Goal: Find specific page/section: Find specific page/section

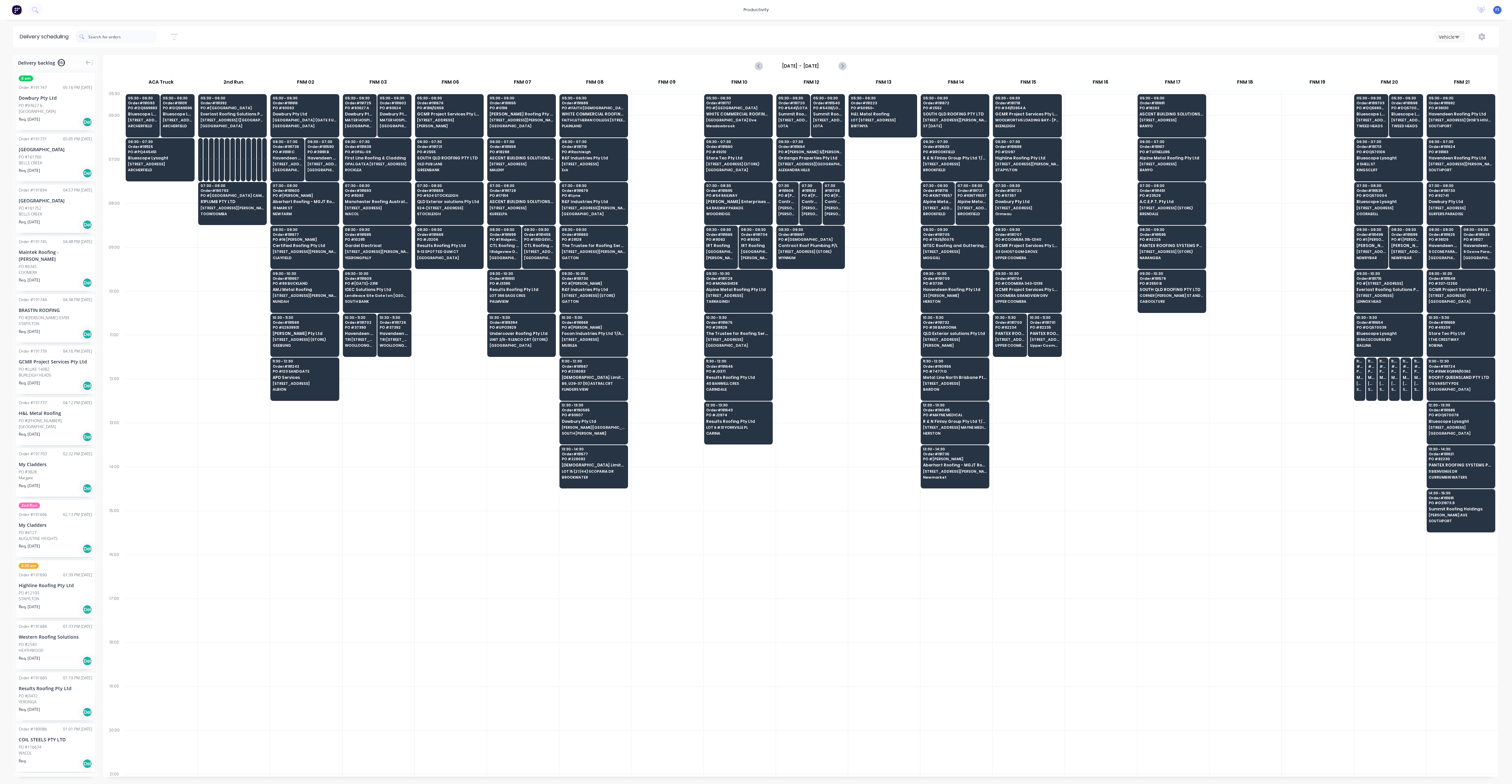
scroll to position [0, 1]
click at [885, 126] on span "BIRTINYA" at bounding box center [883, 126] width 63 height 4
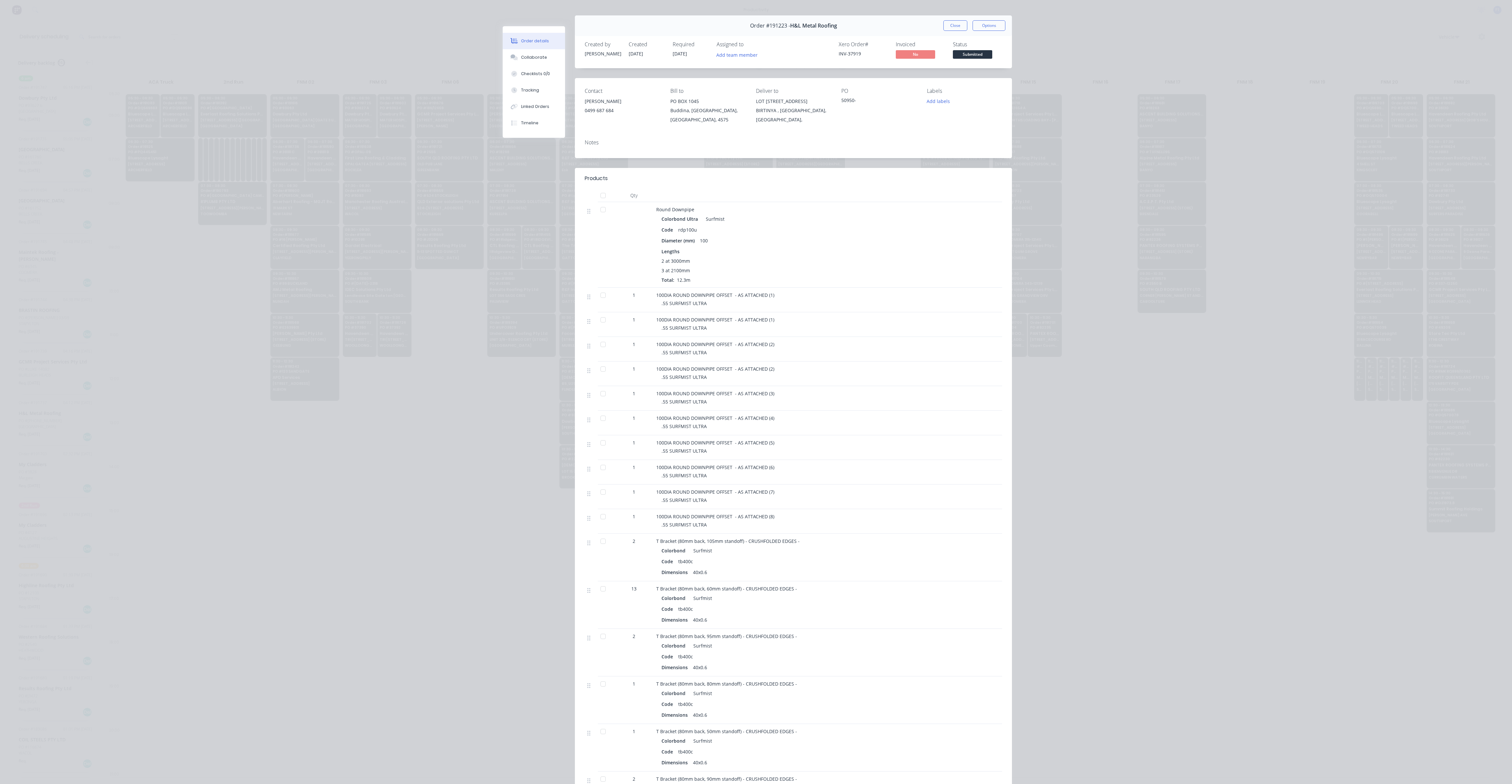
scroll to position [0, 0]
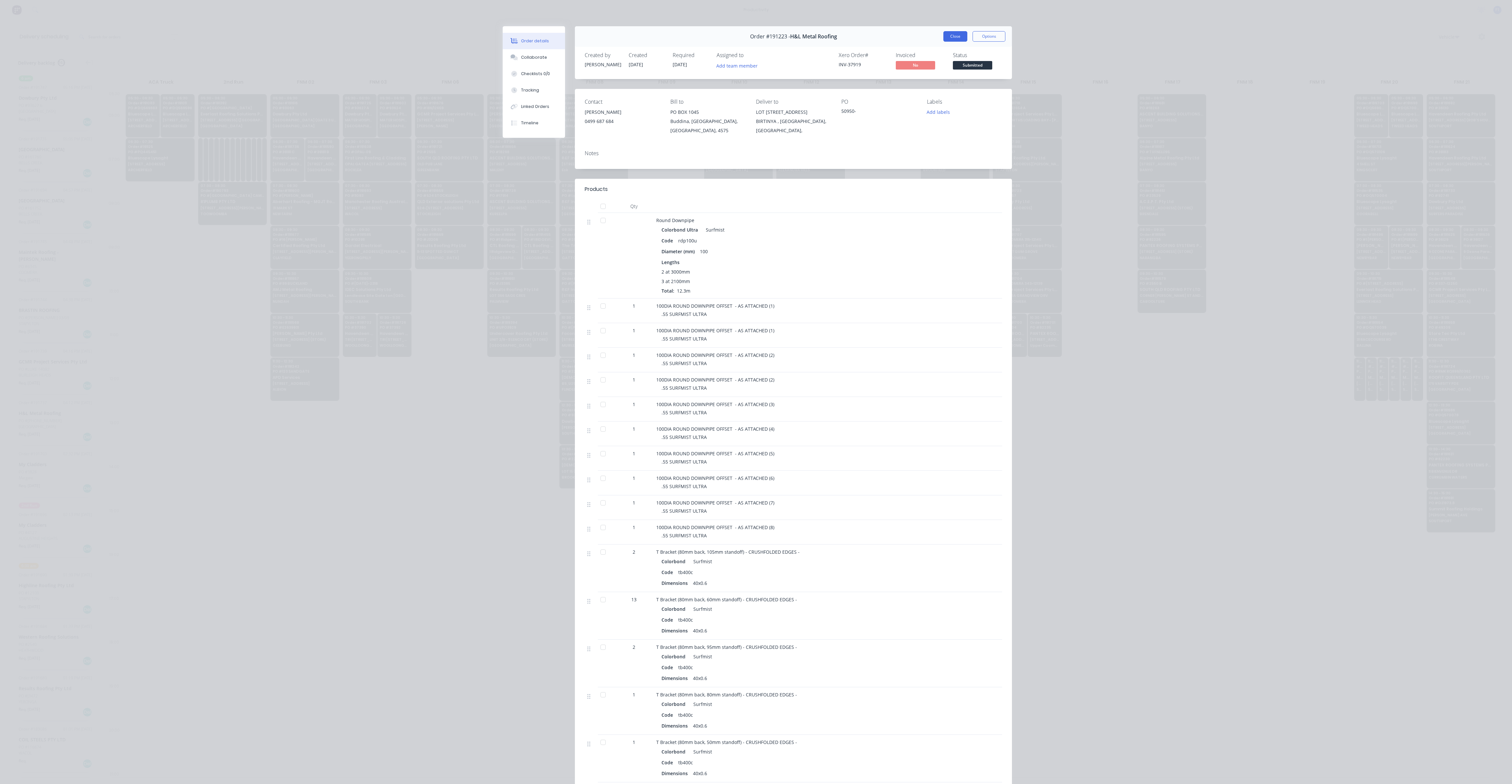
click at [953, 36] on button "Close" at bounding box center [955, 36] width 24 height 11
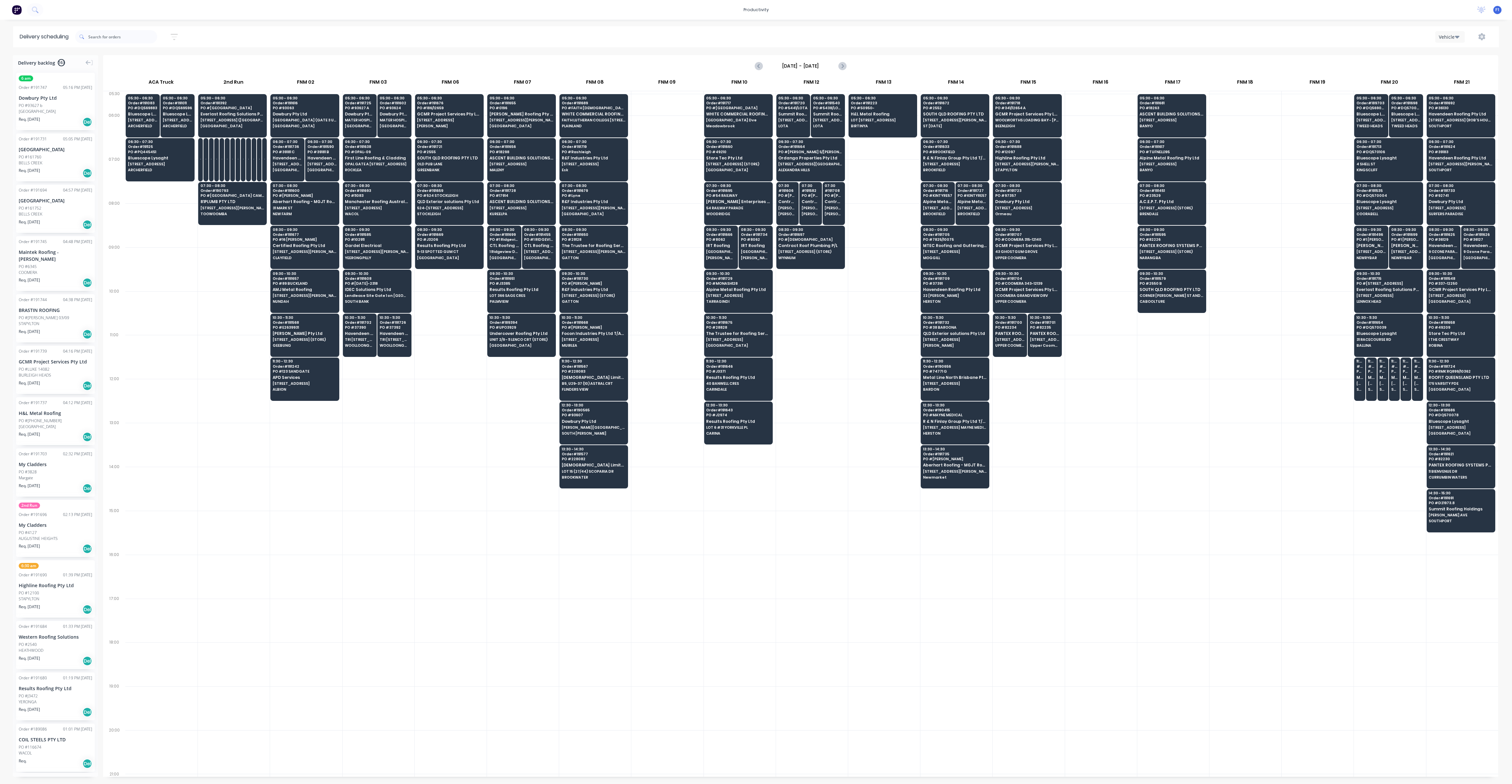
click at [852, 245] on div at bounding box center [884, 225] width 72 height 44
click at [1020, 107] on span "PO # 341/12654 A" at bounding box center [1027, 108] width 63 height 4
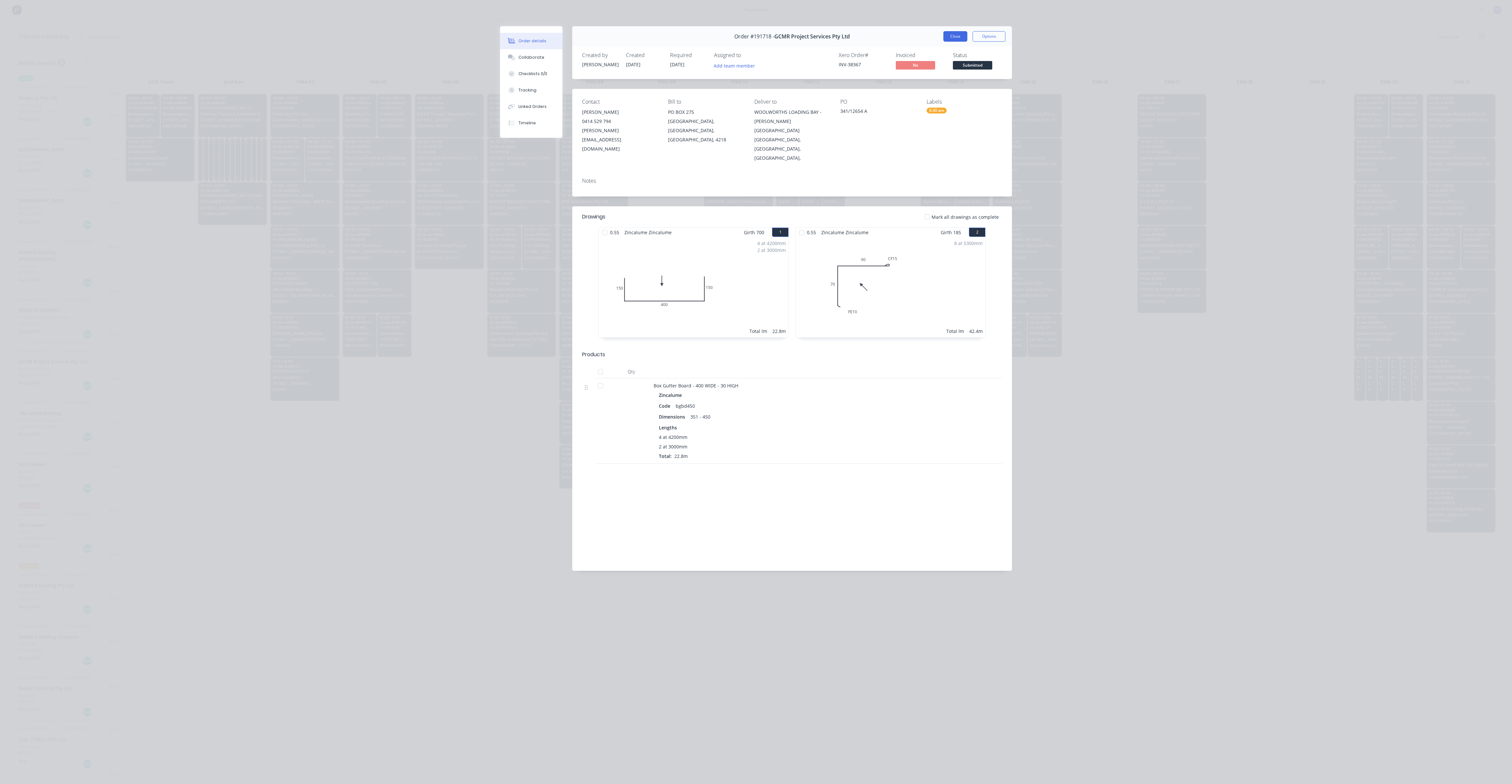
click at [950, 36] on button "Close" at bounding box center [955, 36] width 24 height 11
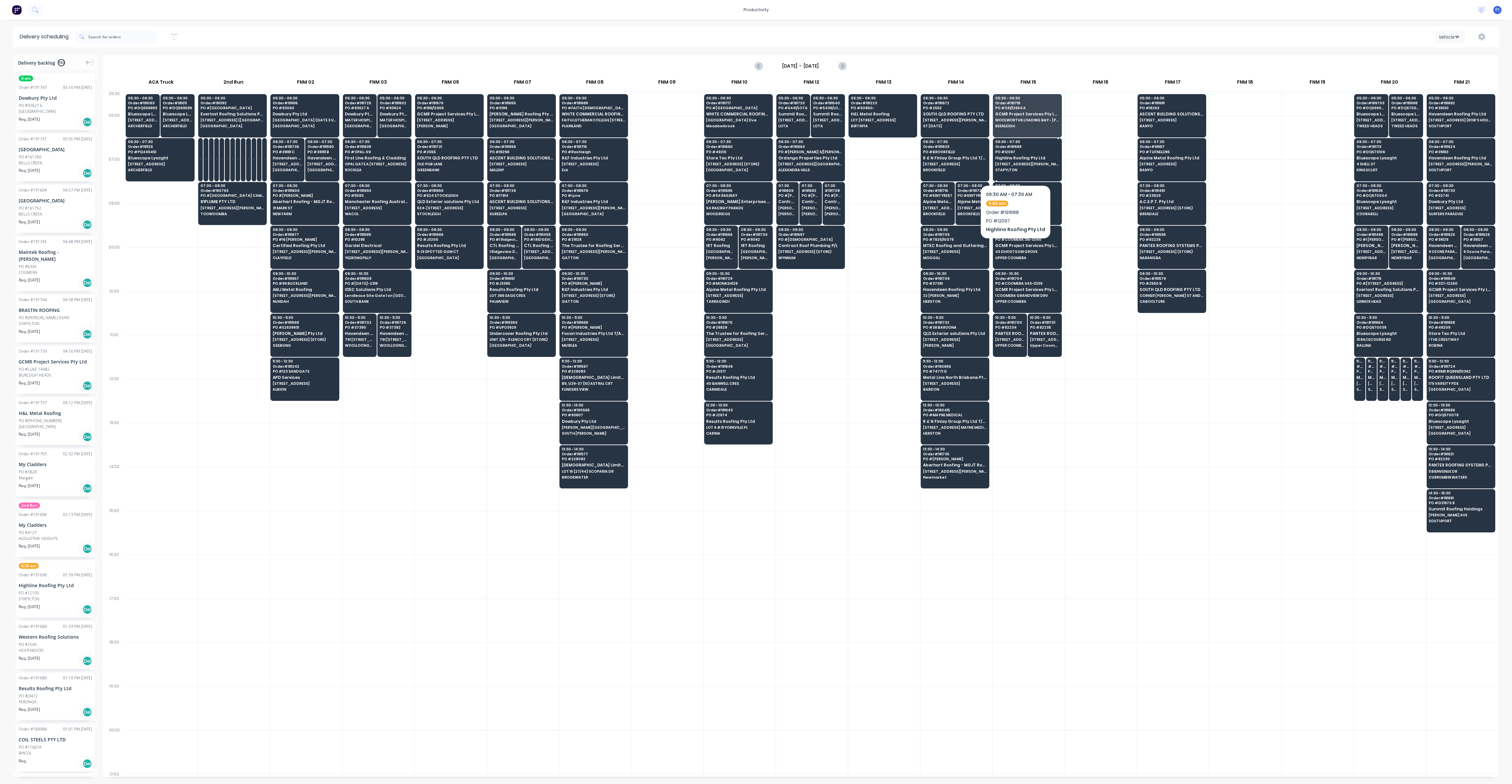
click at [1013, 165] on span "[STREET_ADDRESS][PERSON_NAME]" at bounding box center [1027, 164] width 63 height 4
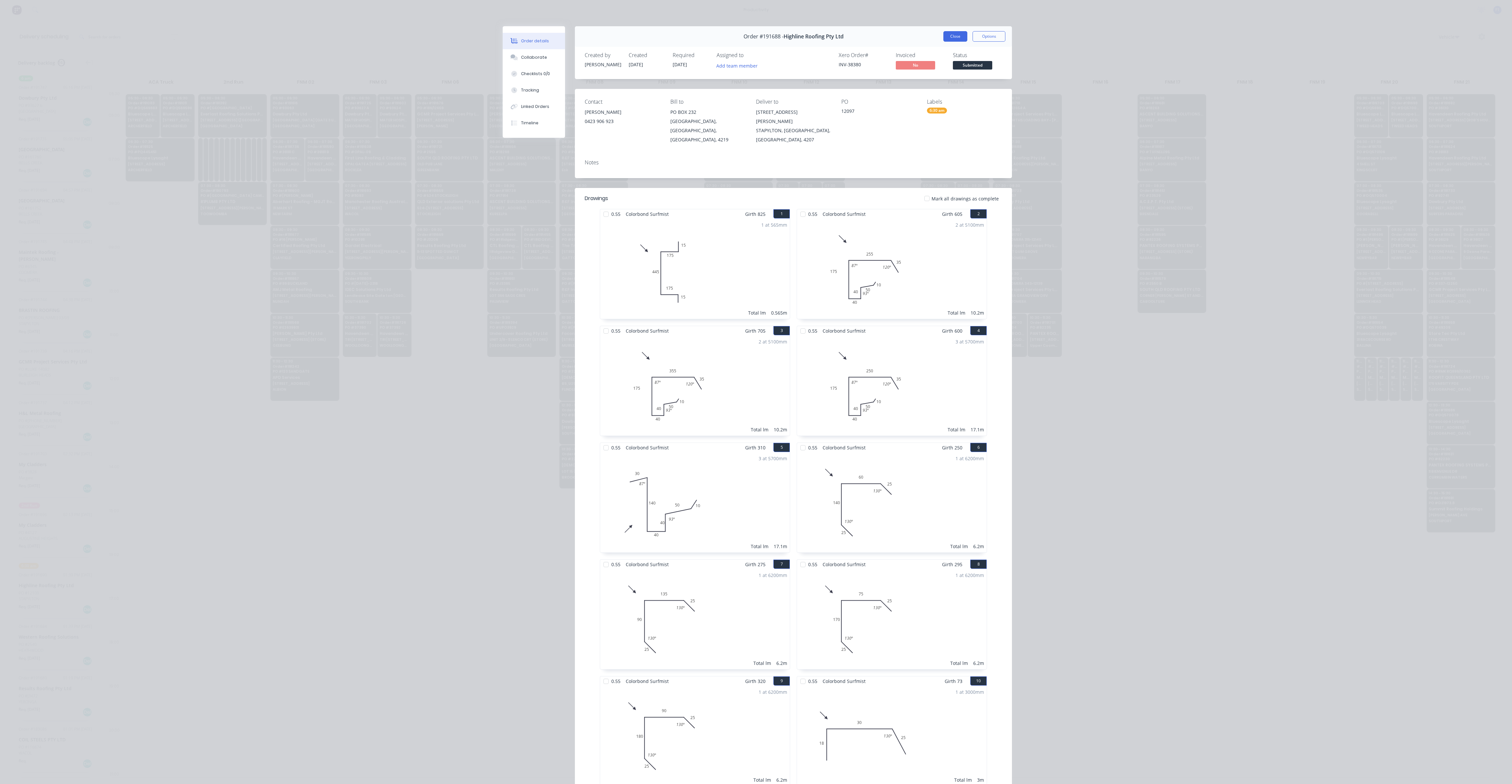
click at [951, 37] on button "Close" at bounding box center [955, 36] width 24 height 11
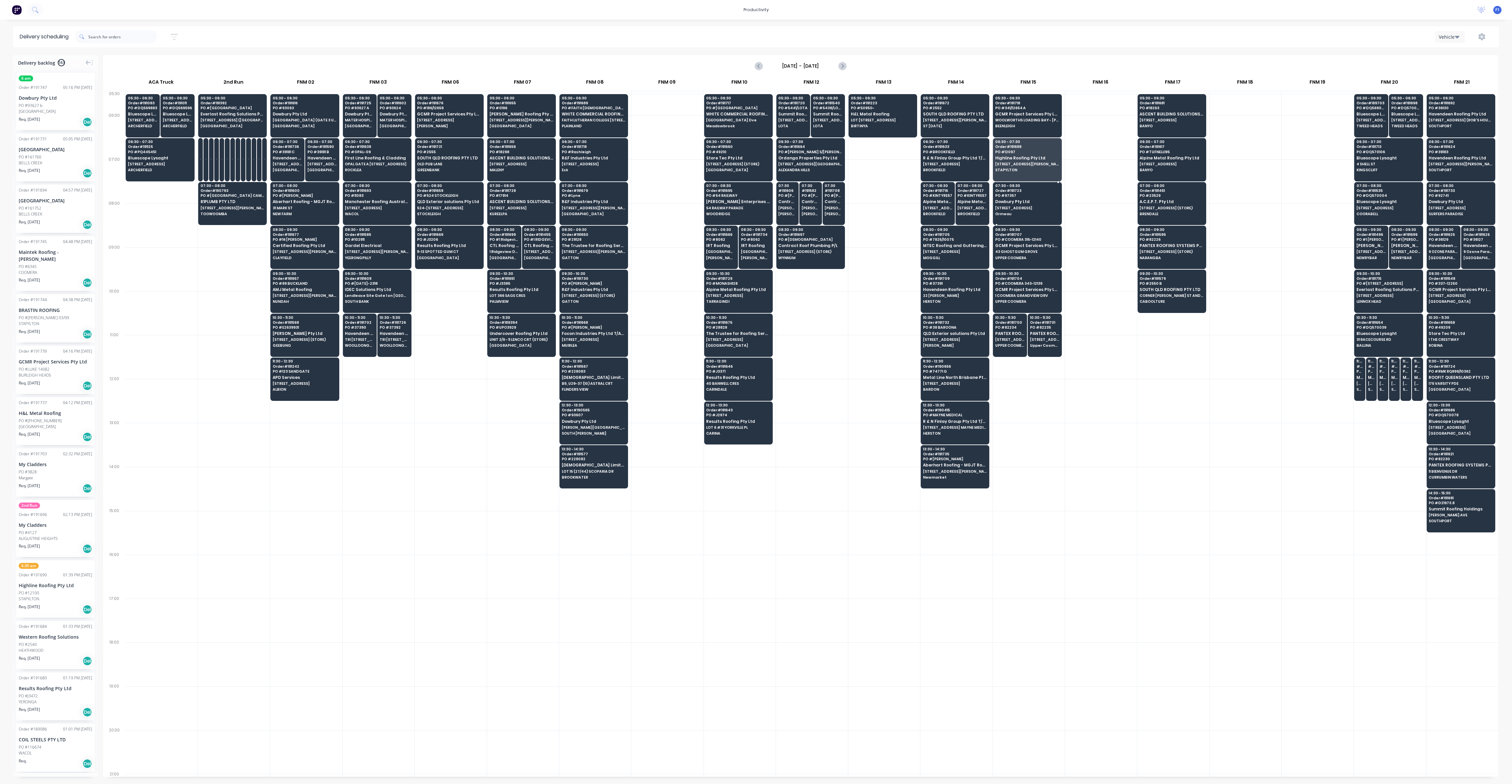
click at [1005, 207] on span "[STREET_ADDRESS]" at bounding box center [1027, 208] width 63 height 4
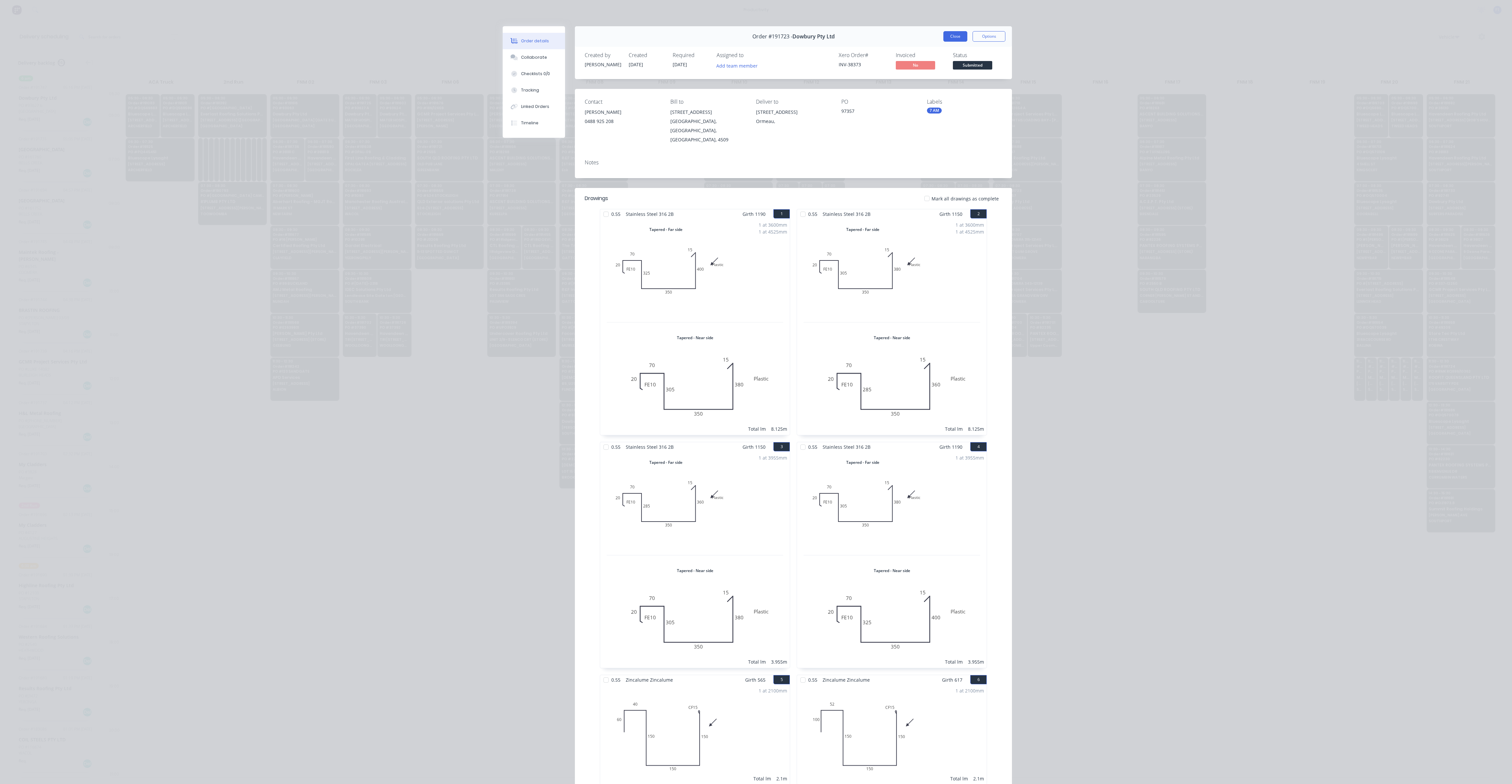
click at [947, 38] on button "Close" at bounding box center [955, 36] width 24 height 11
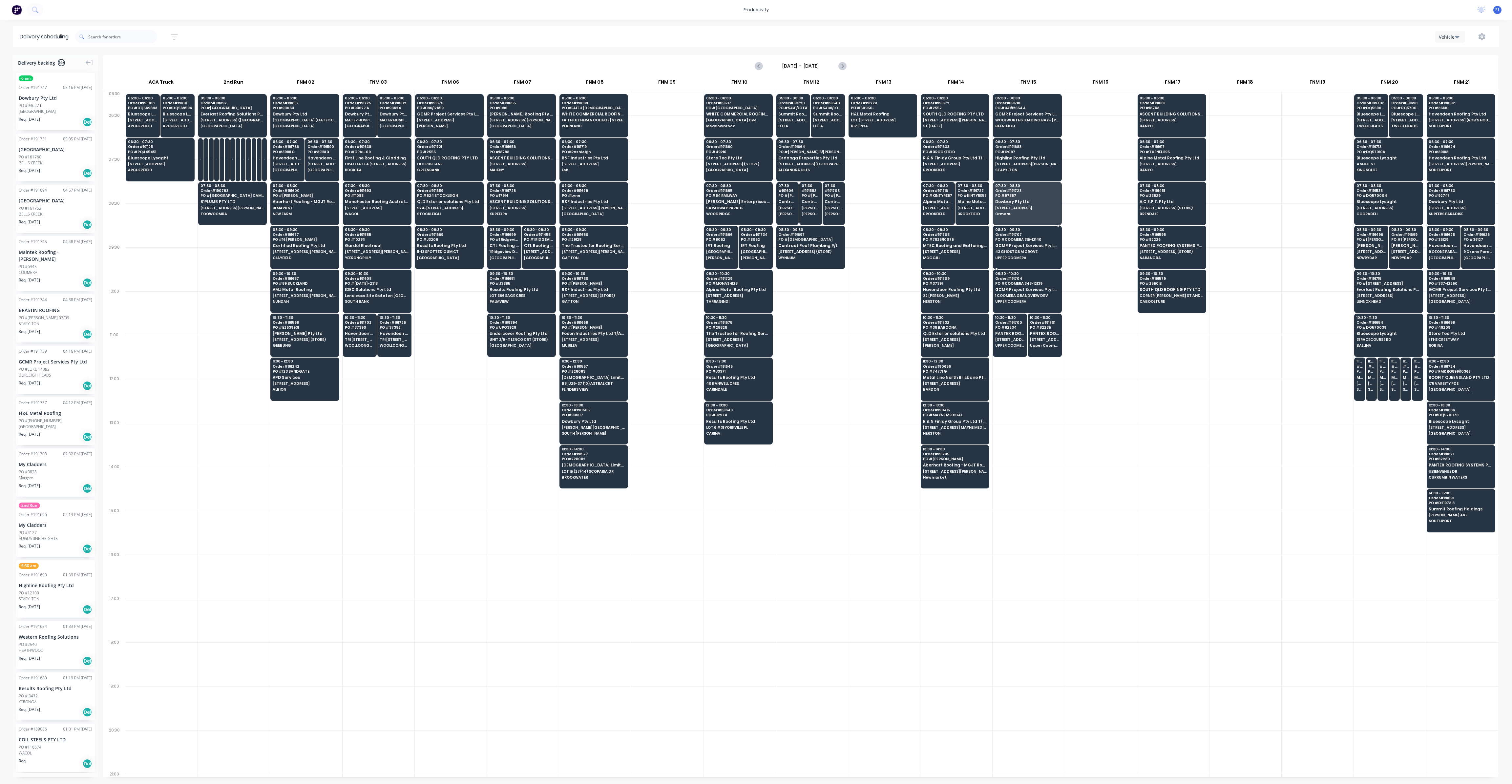
click at [1020, 252] on span "43 GHOSTGUM GROVE" at bounding box center [1027, 251] width 63 height 4
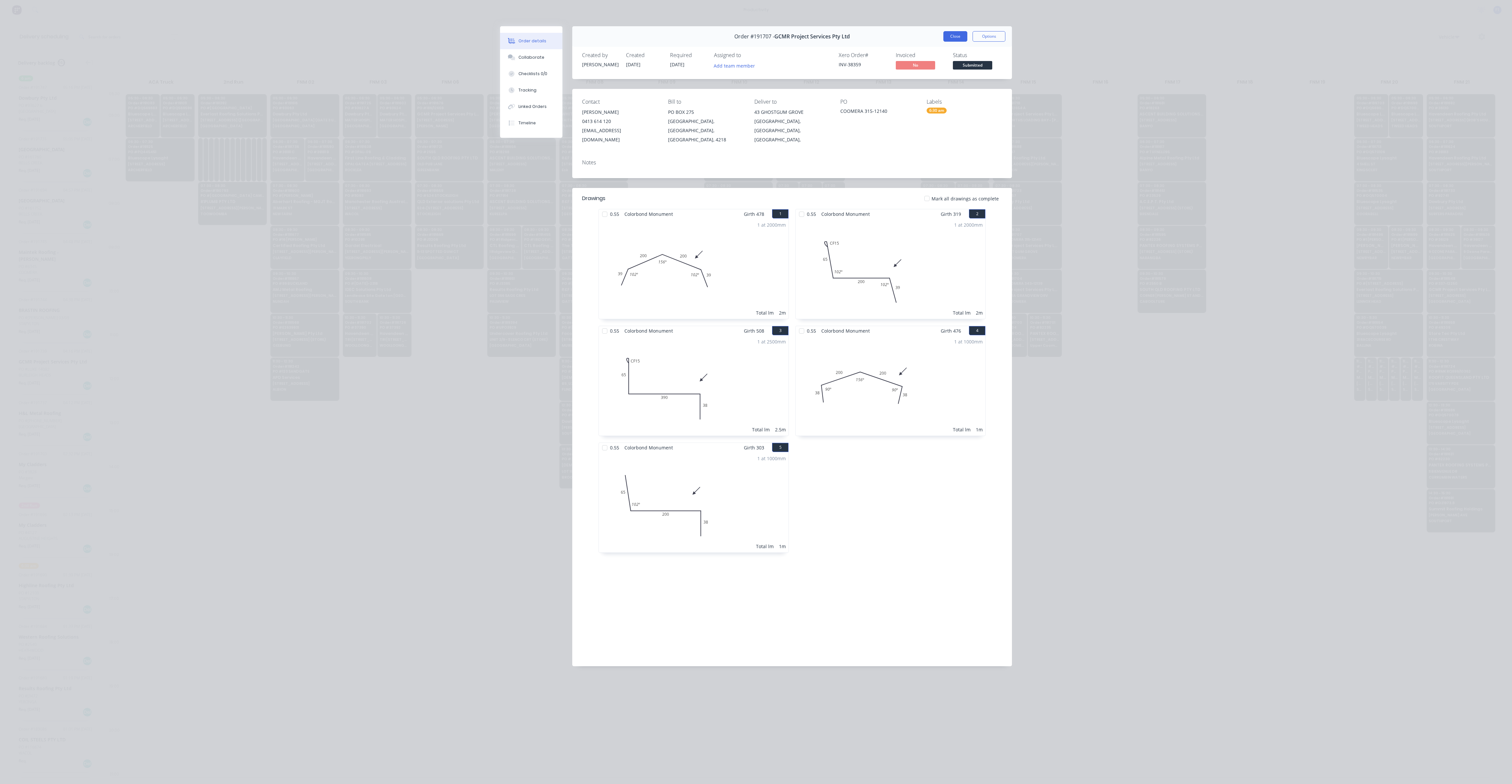
click at [947, 35] on button "Close" at bounding box center [955, 36] width 24 height 11
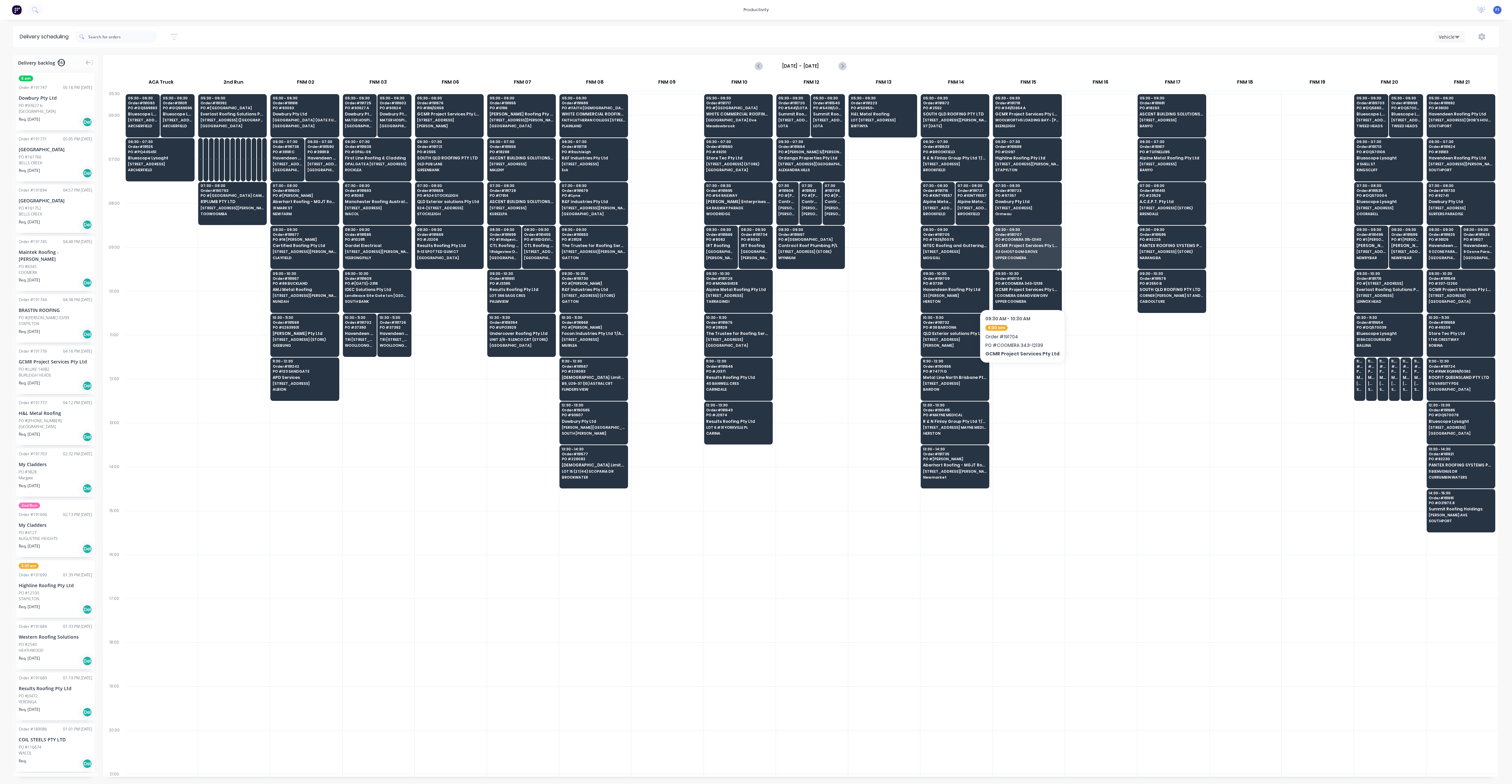
click at [1020, 289] on span "GCMR Project Services Pty Ltd" at bounding box center [1027, 289] width 63 height 4
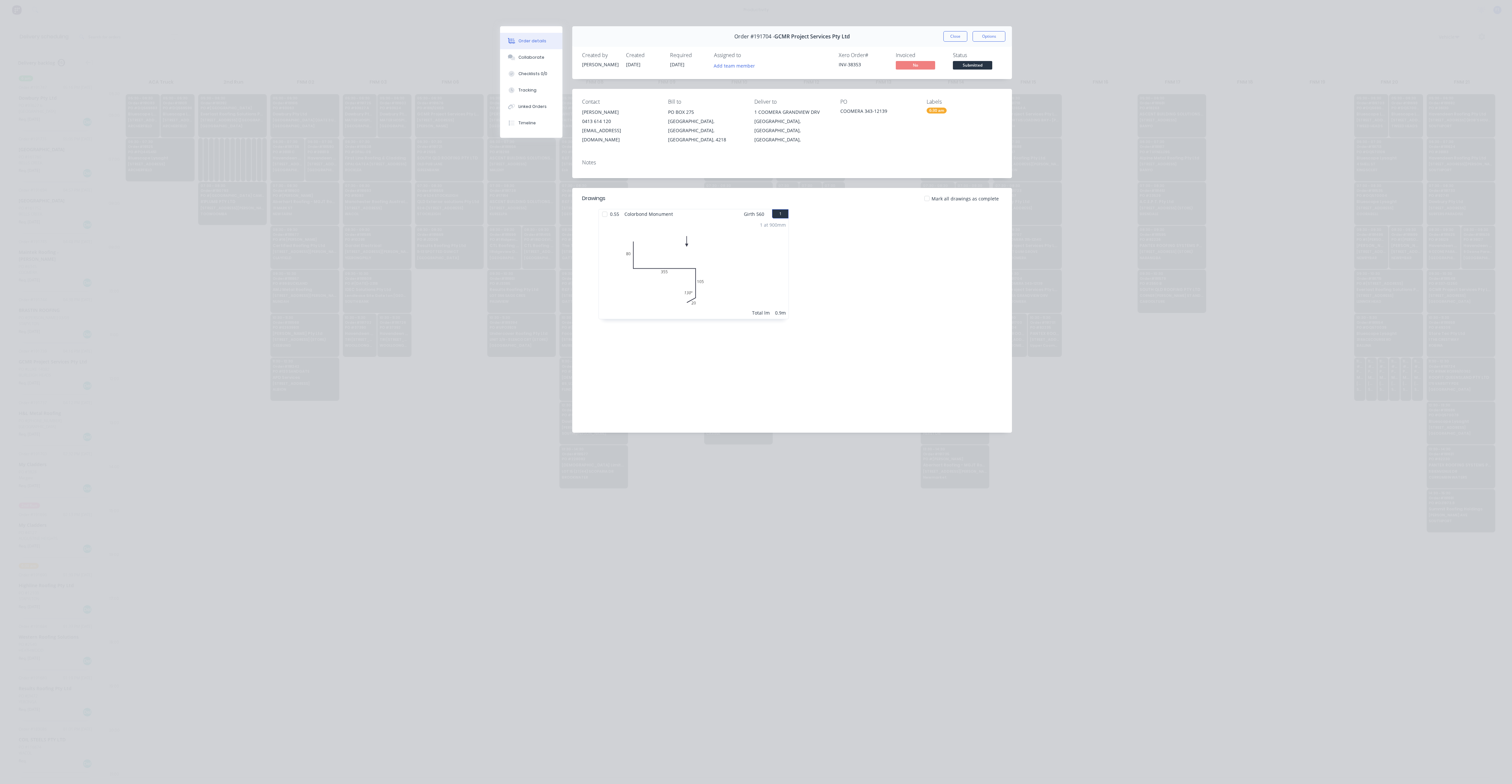
click at [960, 42] on div "Order #191704 - GCMR Project Services Pty Ltd Close Options" at bounding box center [792, 36] width 440 height 21
click at [960, 40] on button "Close" at bounding box center [955, 36] width 24 height 11
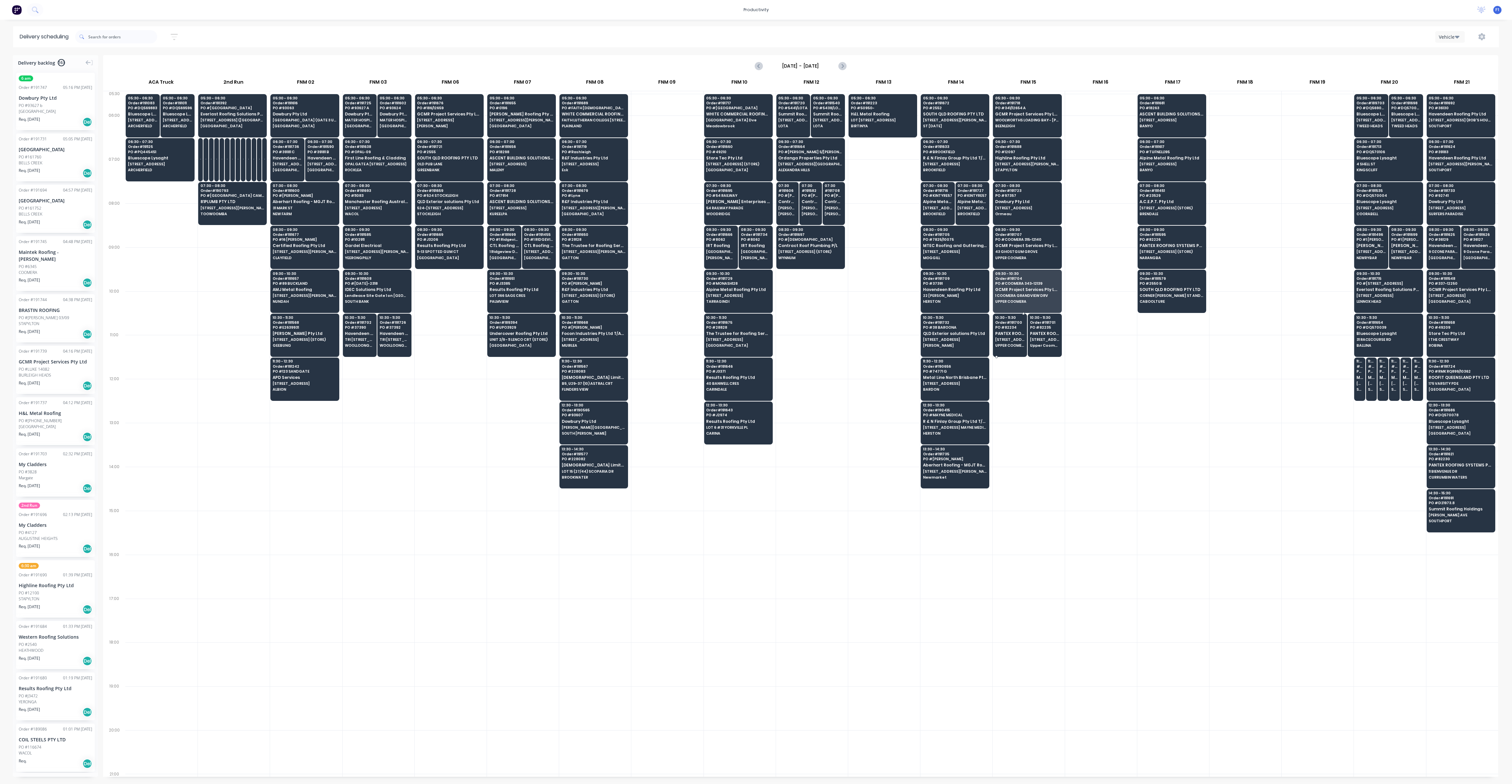
click at [1004, 345] on div "10:30 - 11:30 Order # 191700 PO # 82234 PANTEX ROOFING SYSTEMS PTY LTD [STREET_…" at bounding box center [1010, 332] width 33 height 37
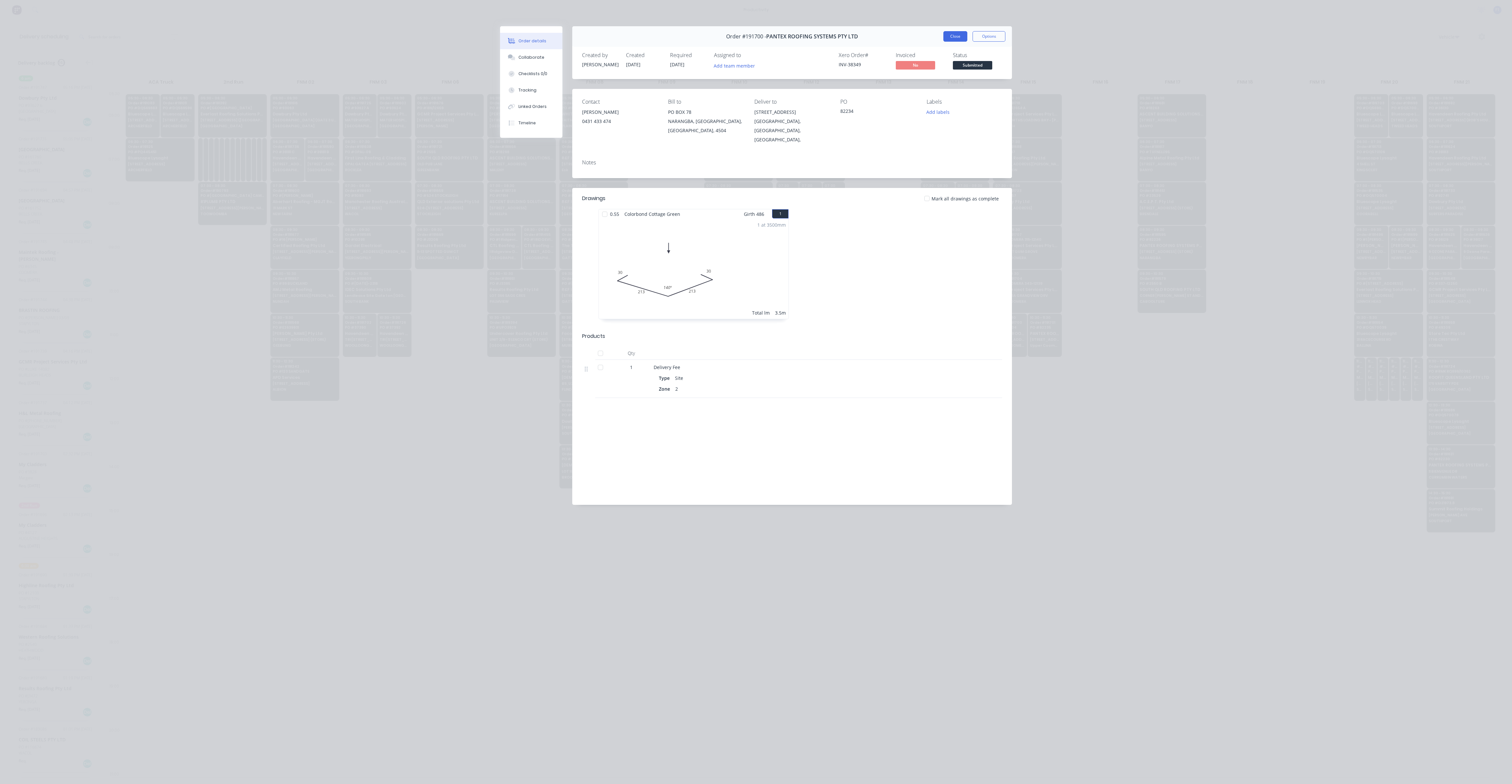
click at [960, 36] on button "Close" at bounding box center [955, 36] width 24 height 11
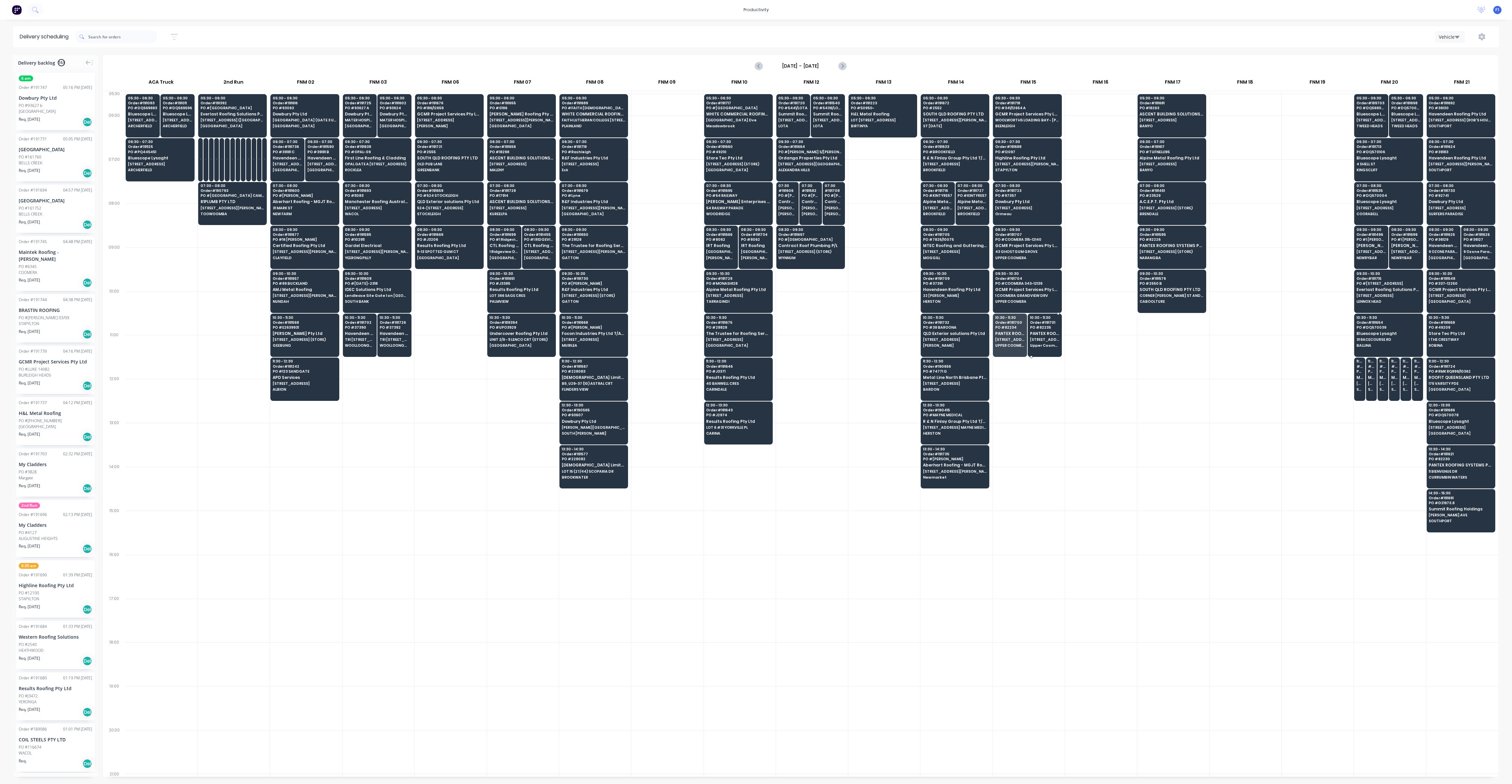
drag, startPoint x: 1042, startPoint y: 336, endPoint x: 1035, endPoint y: 336, distance: 7.0
click at [1040, 337] on span "[STREET_ADDRESS]" at bounding box center [1045, 339] width 29 height 4
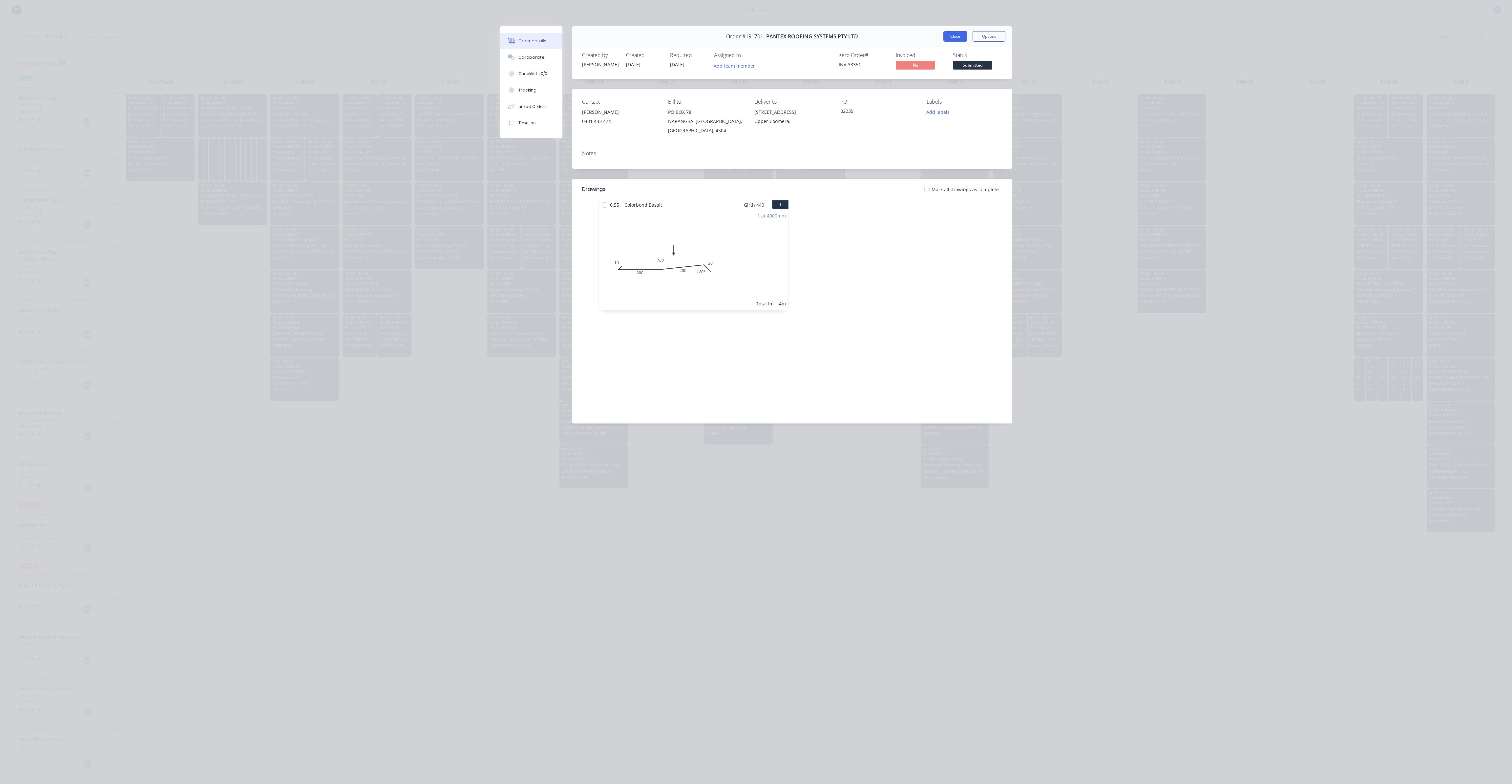
click at [960, 38] on button "Close" at bounding box center [955, 36] width 24 height 11
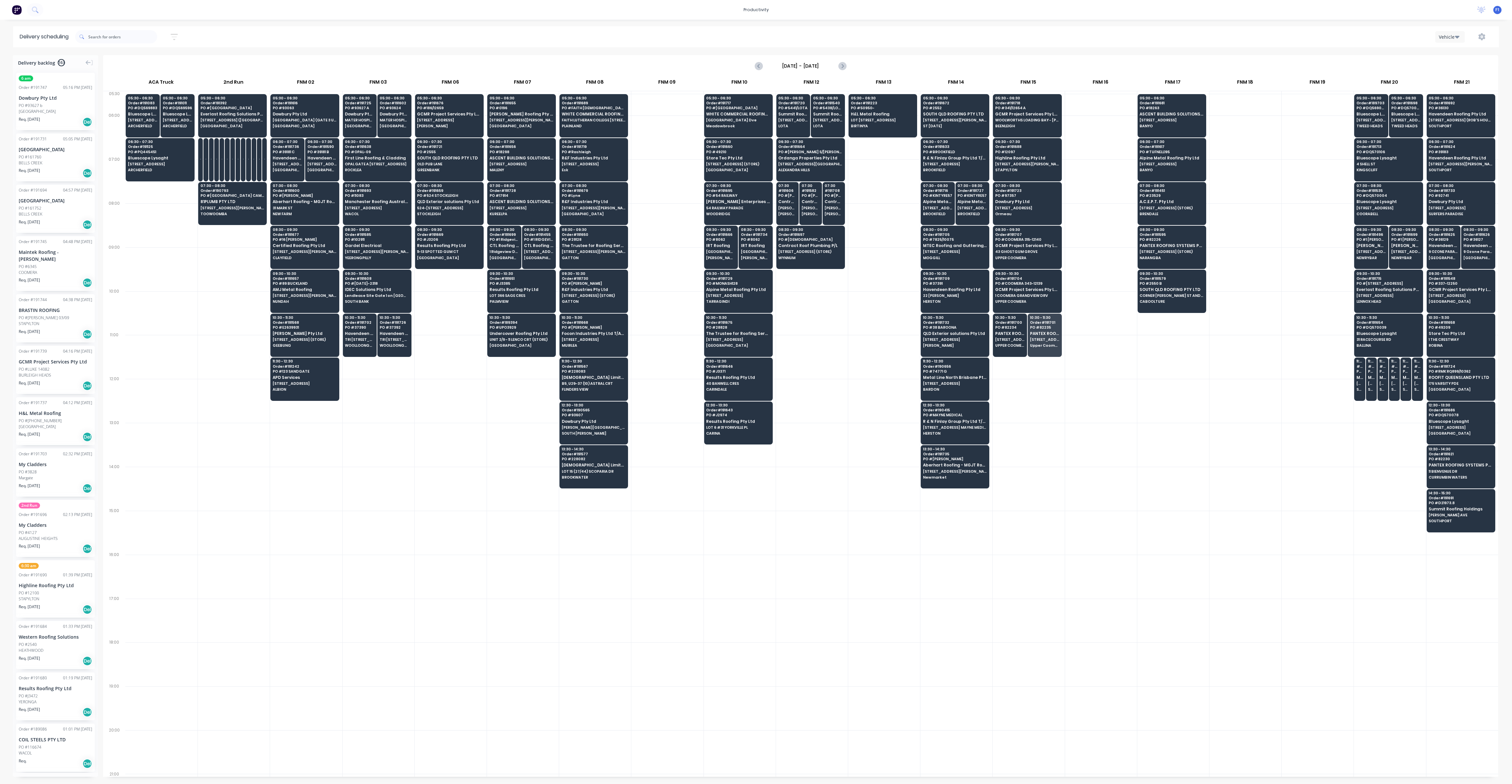
click at [1071, 451] on div at bounding box center [1101, 445] width 72 height 44
click at [724, 241] on div "08:30 - 09:30 Order # 191666 PO # 8062 IRT Roofing [GEOGRAPHIC_DATA]" at bounding box center [721, 244] width 33 height 37
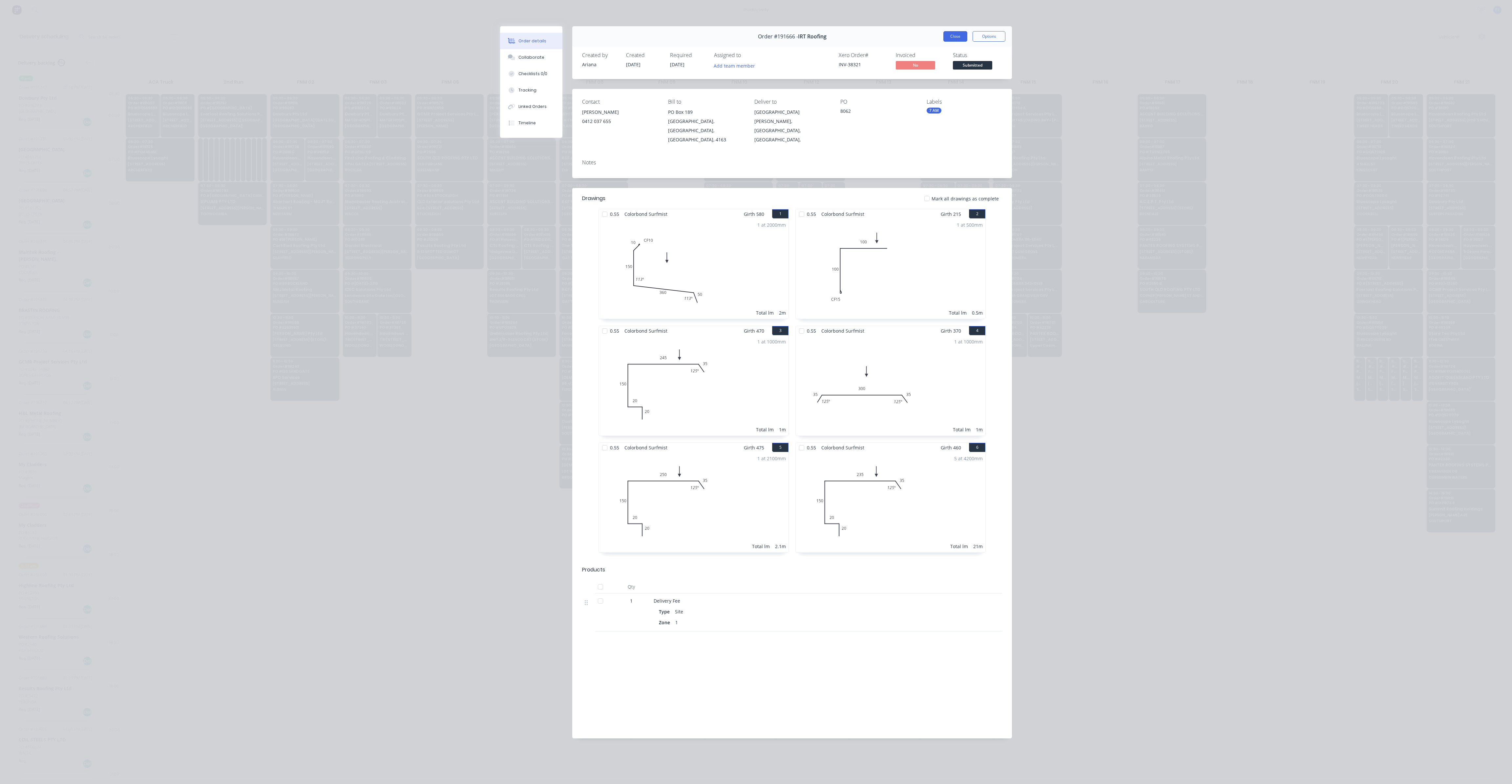
click at [951, 35] on button "Close" at bounding box center [955, 36] width 24 height 11
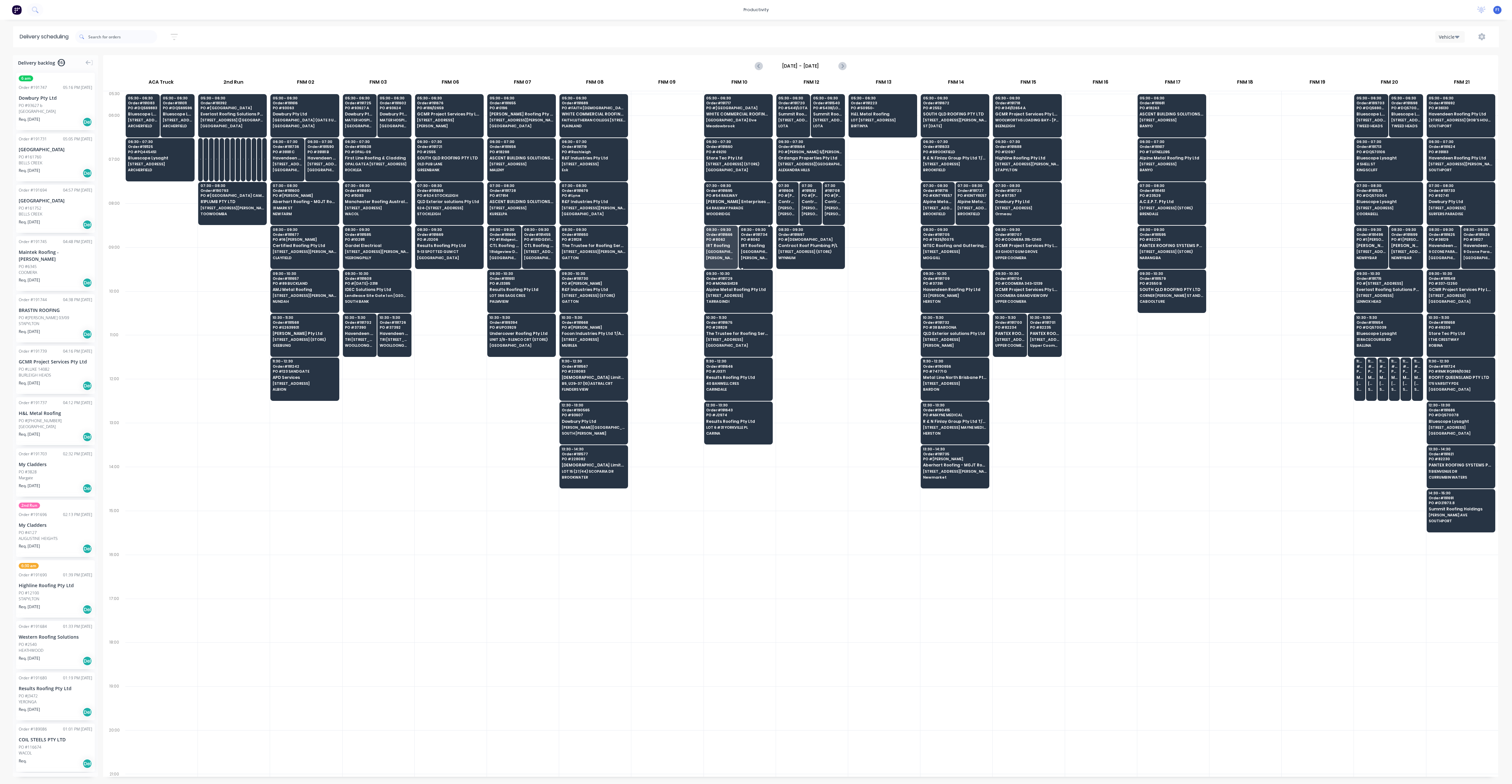
click at [741, 254] on div "08:30 - 09:30 Order # 191734 PO # 8062 IRT Roofing [GEOGRAPHIC_DATA]" at bounding box center [755, 244] width 33 height 37
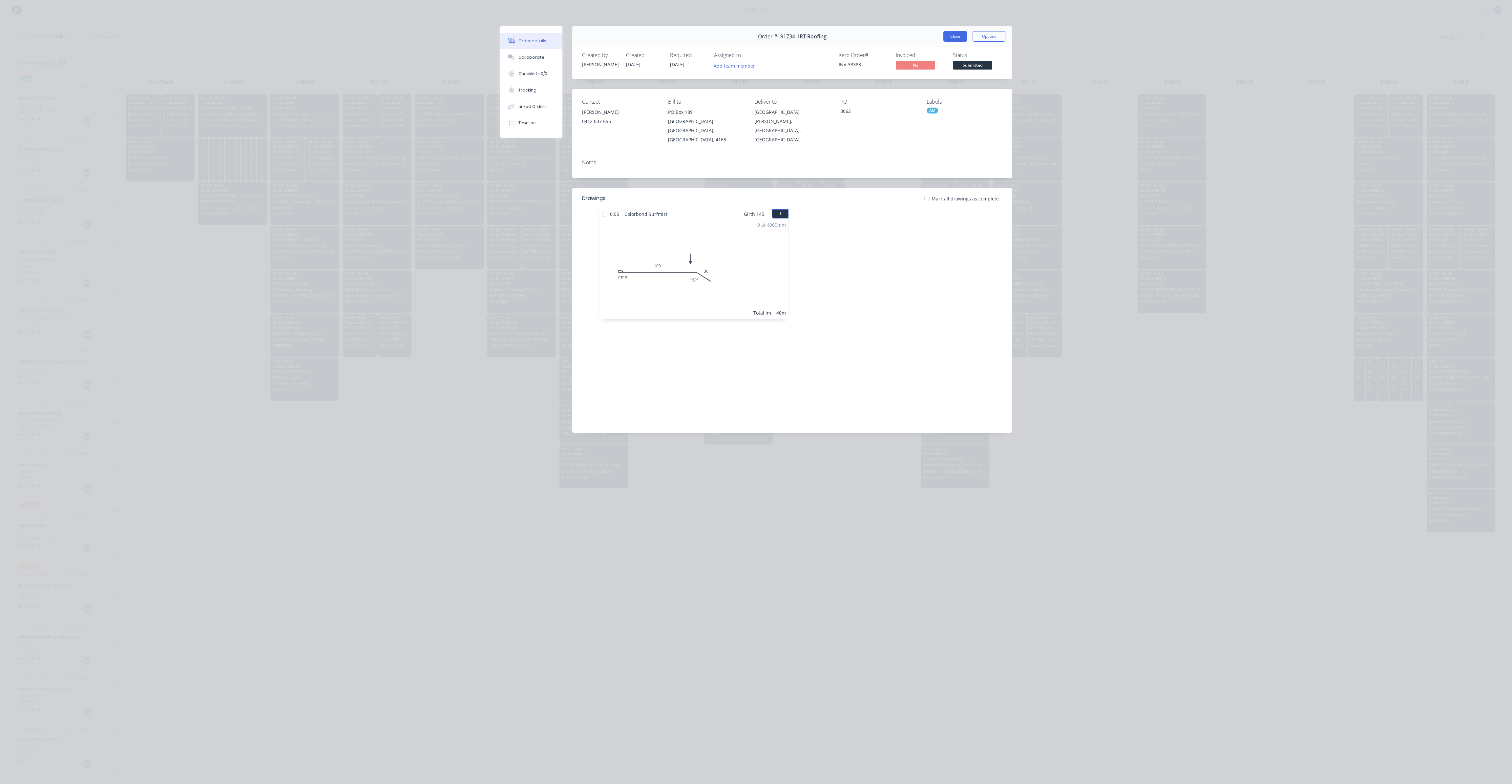
click at [961, 35] on button "Close" at bounding box center [955, 36] width 24 height 11
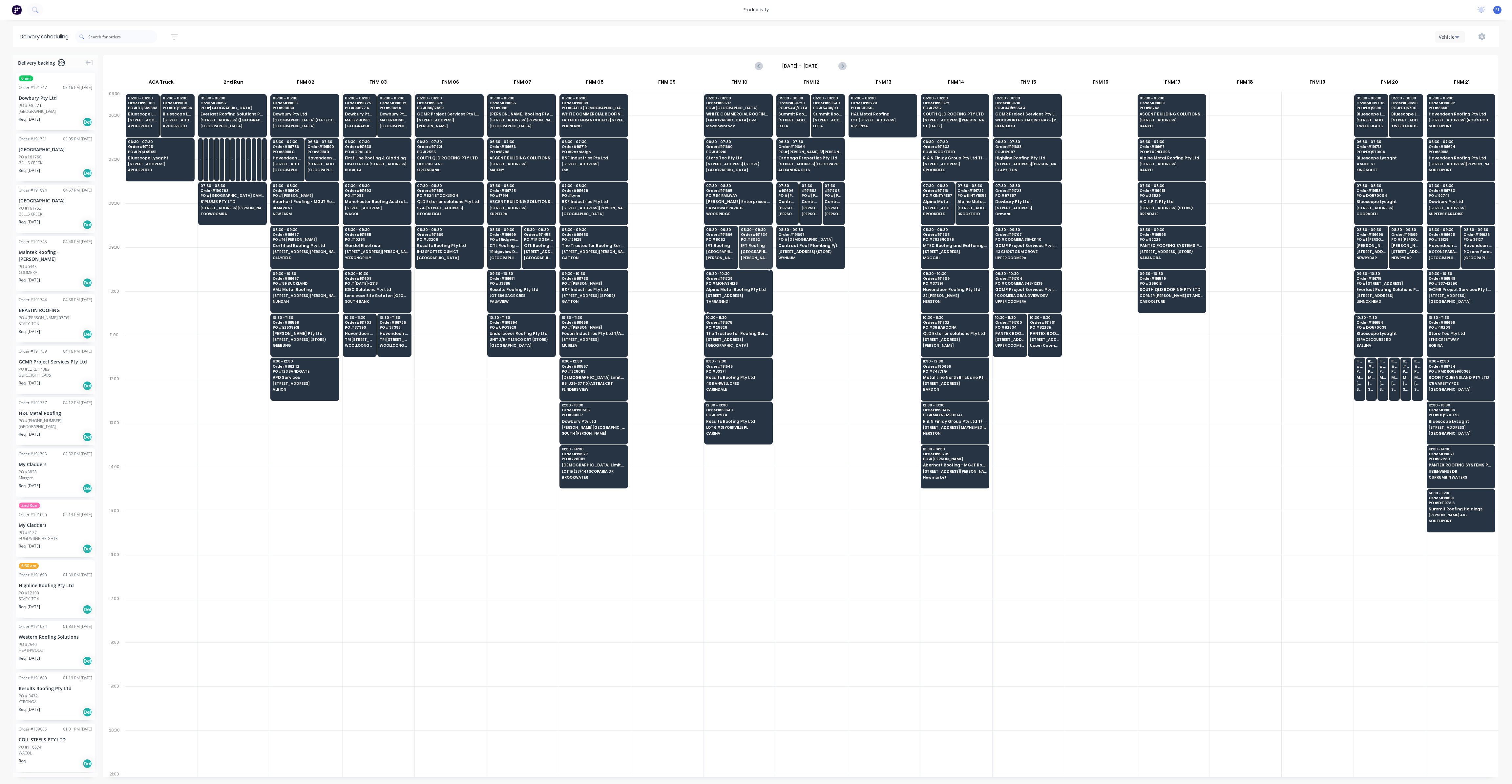
click at [741, 293] on span "[STREET_ADDRESS]" at bounding box center [738, 295] width 63 height 4
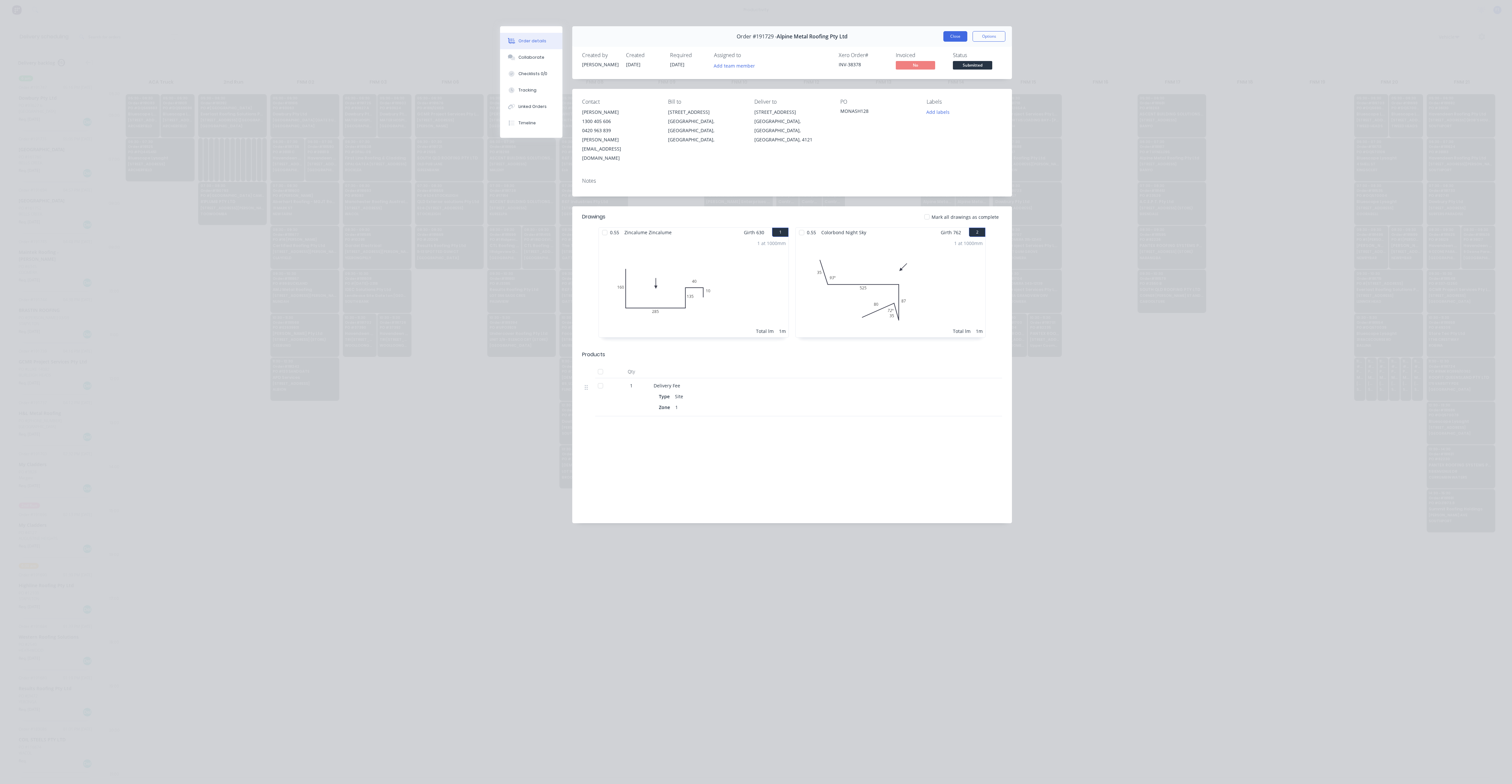
click at [955, 36] on button "Close" at bounding box center [955, 36] width 24 height 11
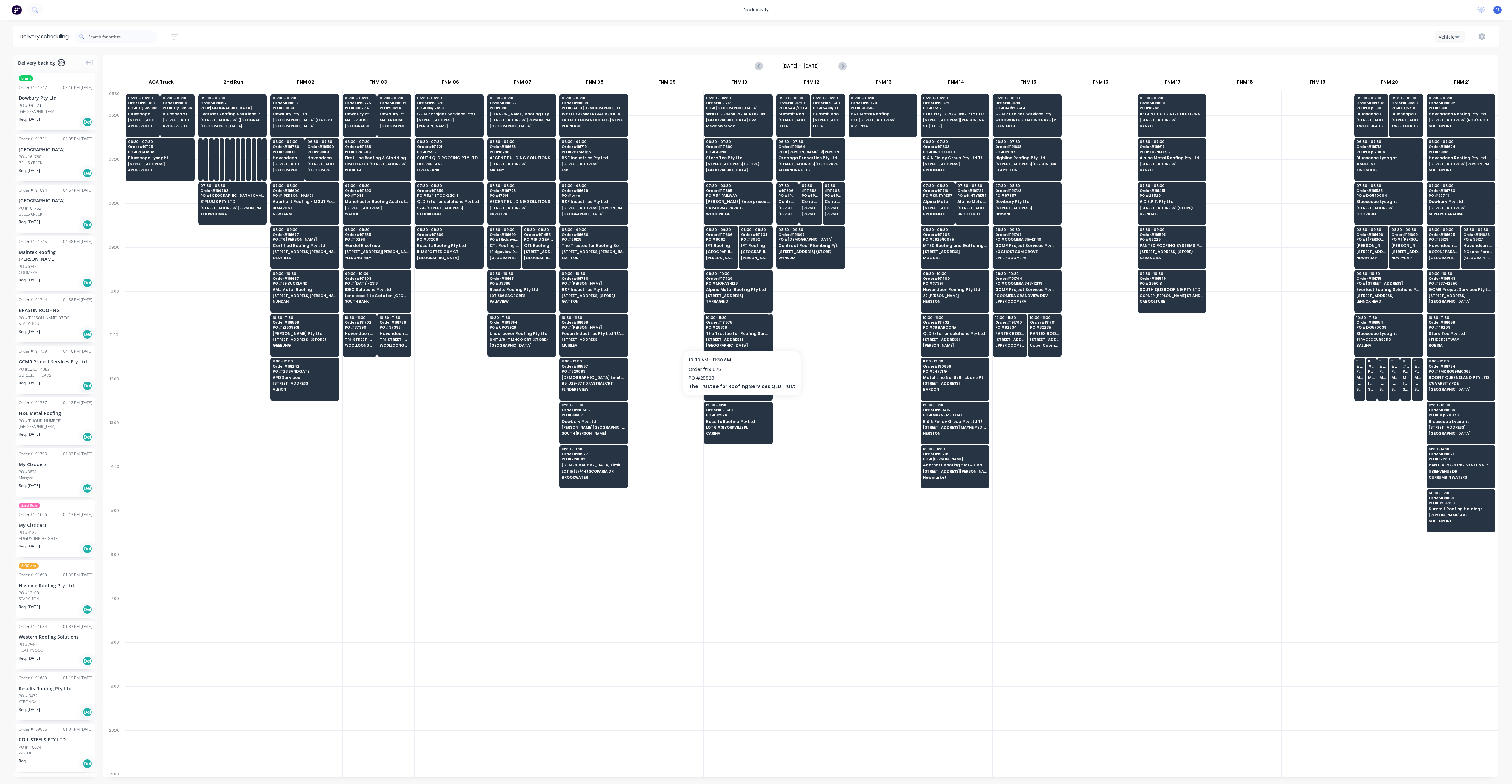
click at [721, 338] on span "[STREET_ADDRESS]" at bounding box center [738, 339] width 63 height 4
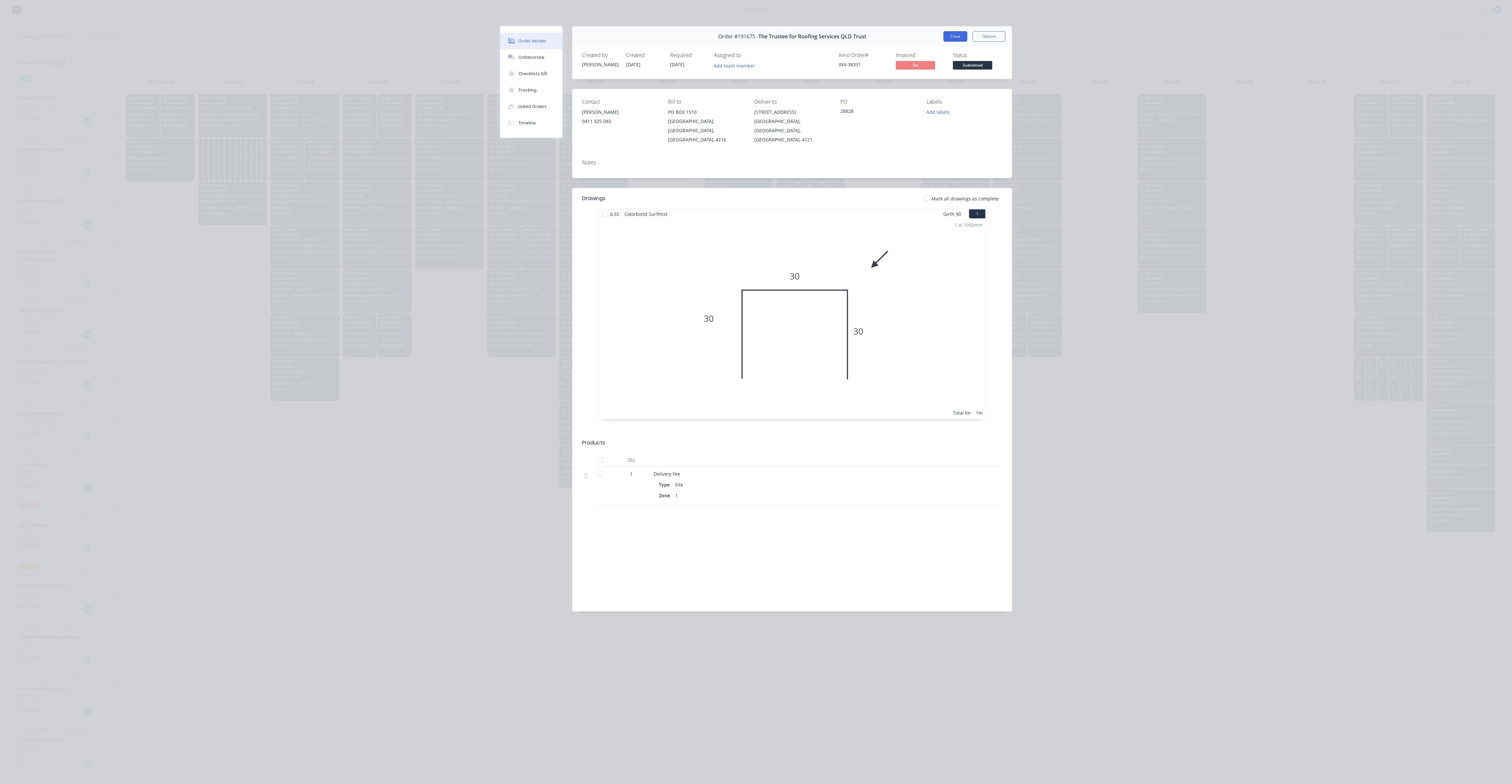
click at [960, 34] on button "Close" at bounding box center [955, 36] width 24 height 11
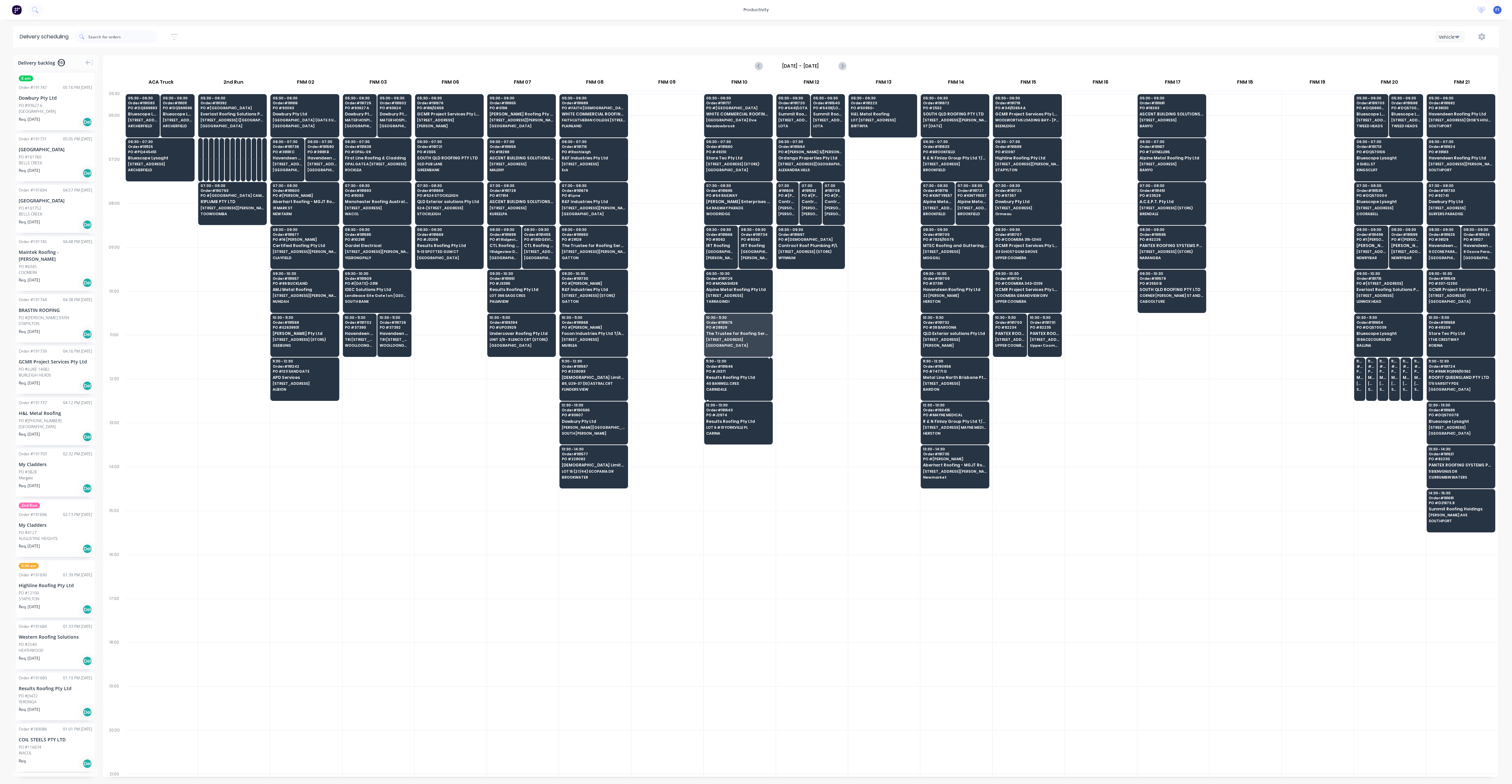
click at [747, 387] on span "CARINDALE" at bounding box center [738, 389] width 63 height 4
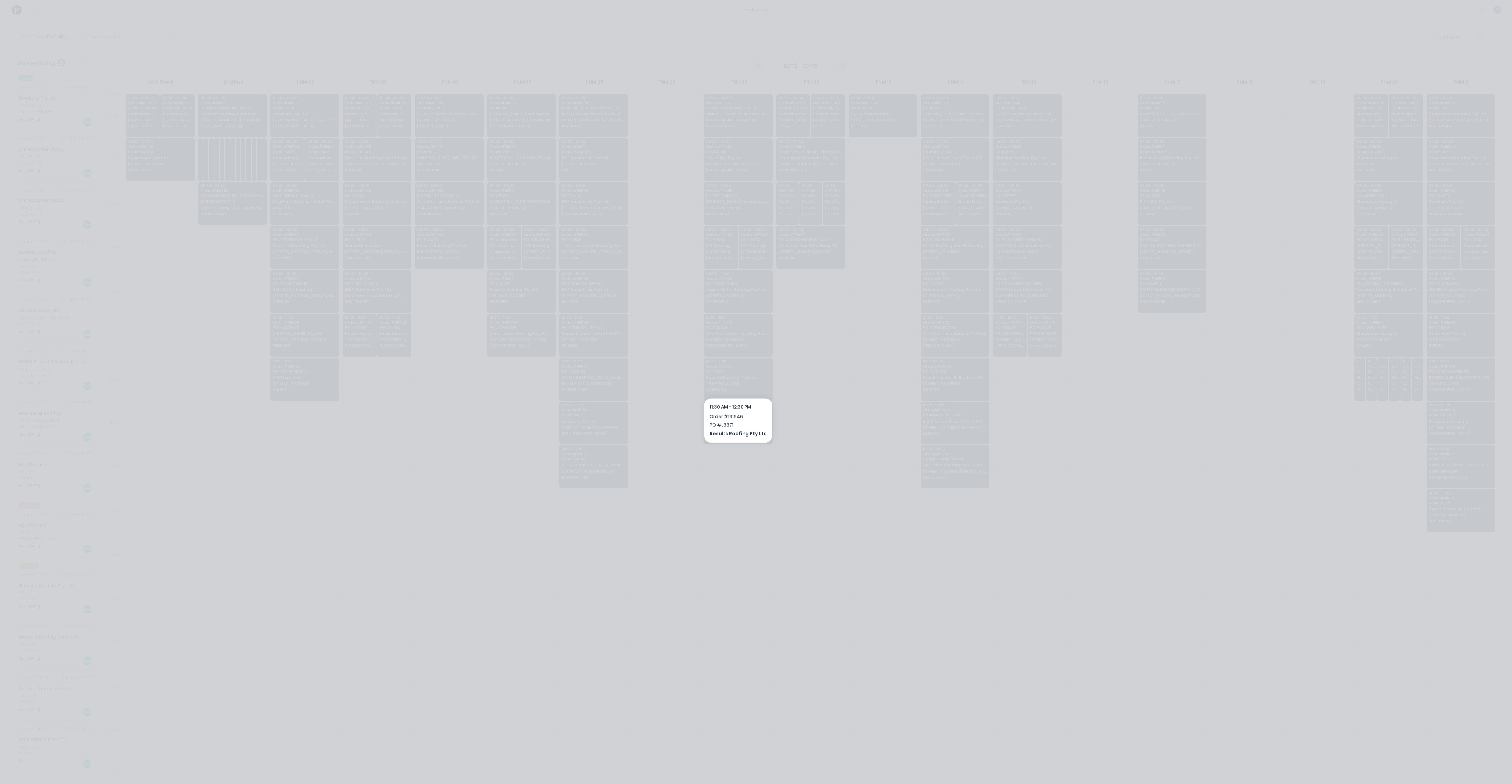
click at [741, 384] on div "Loading..." at bounding box center [756, 418] width 525 height 784
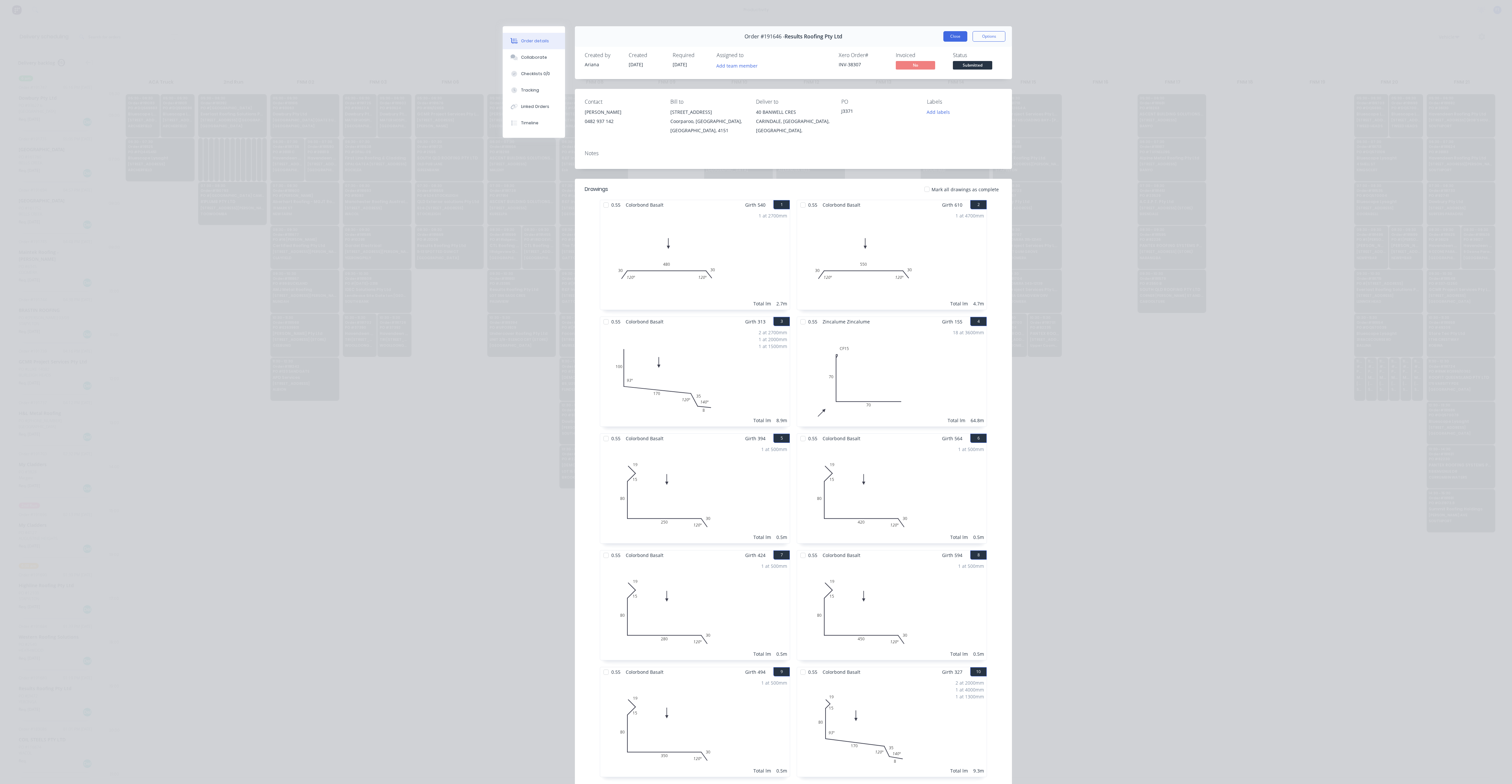
click at [957, 35] on button "Close" at bounding box center [955, 36] width 24 height 11
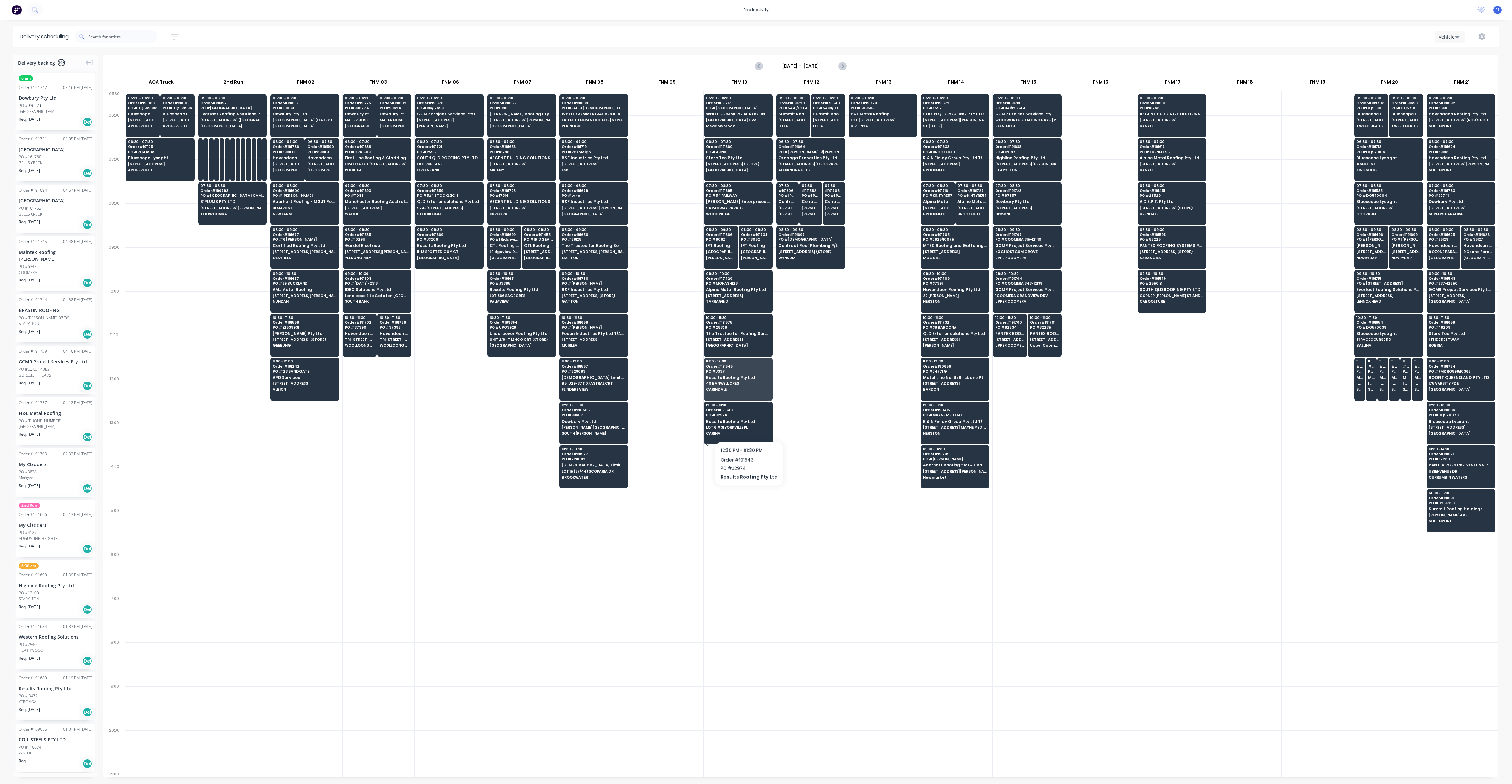
click at [743, 425] on span "LOT 6 #31 YORKVILLE PL" at bounding box center [738, 427] width 63 height 4
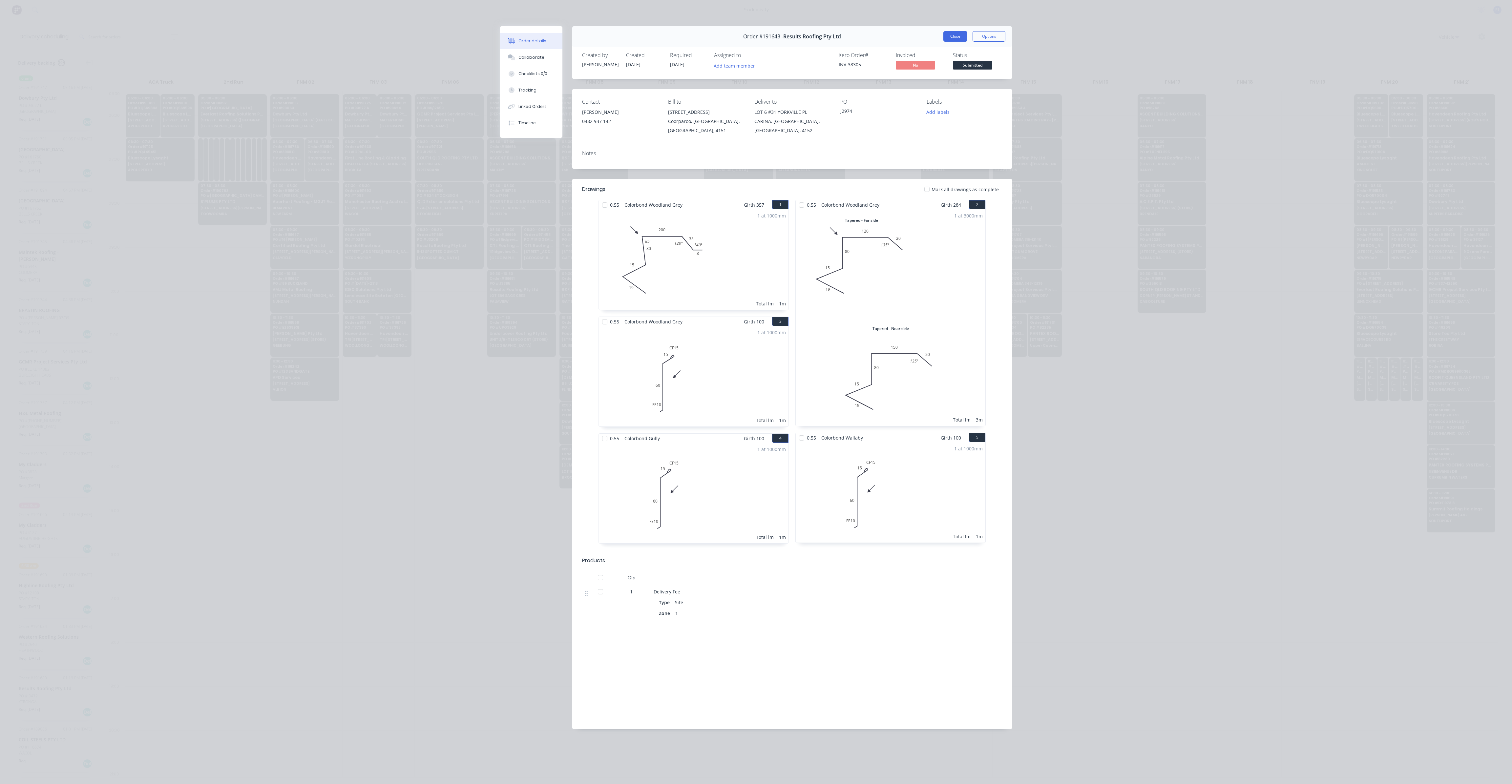
click at [944, 40] on button "Close" at bounding box center [955, 36] width 24 height 11
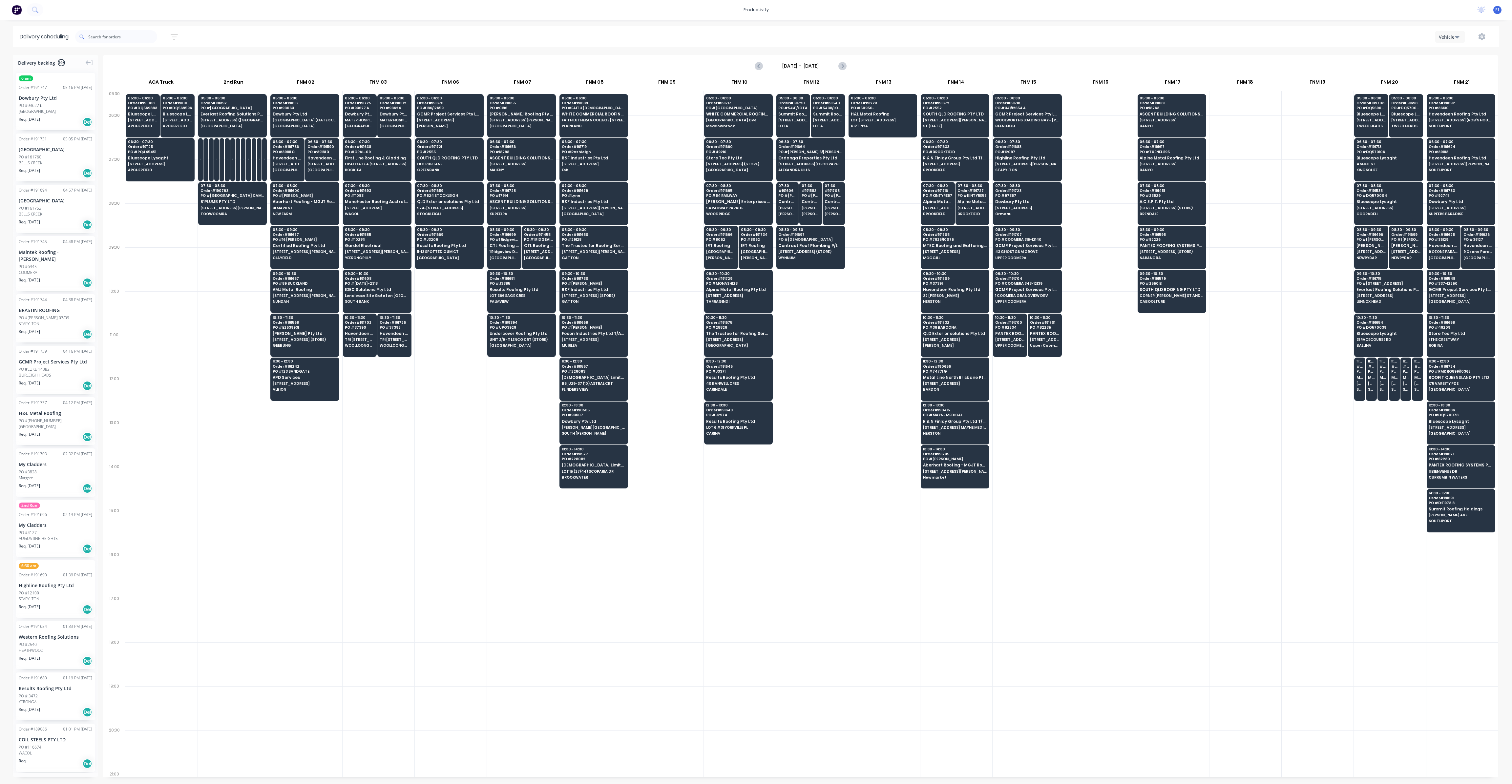
click at [845, 259] on div at bounding box center [812, 269] width 72 height 44
click at [811, 256] on span "WYNNUM" at bounding box center [810, 258] width 63 height 4
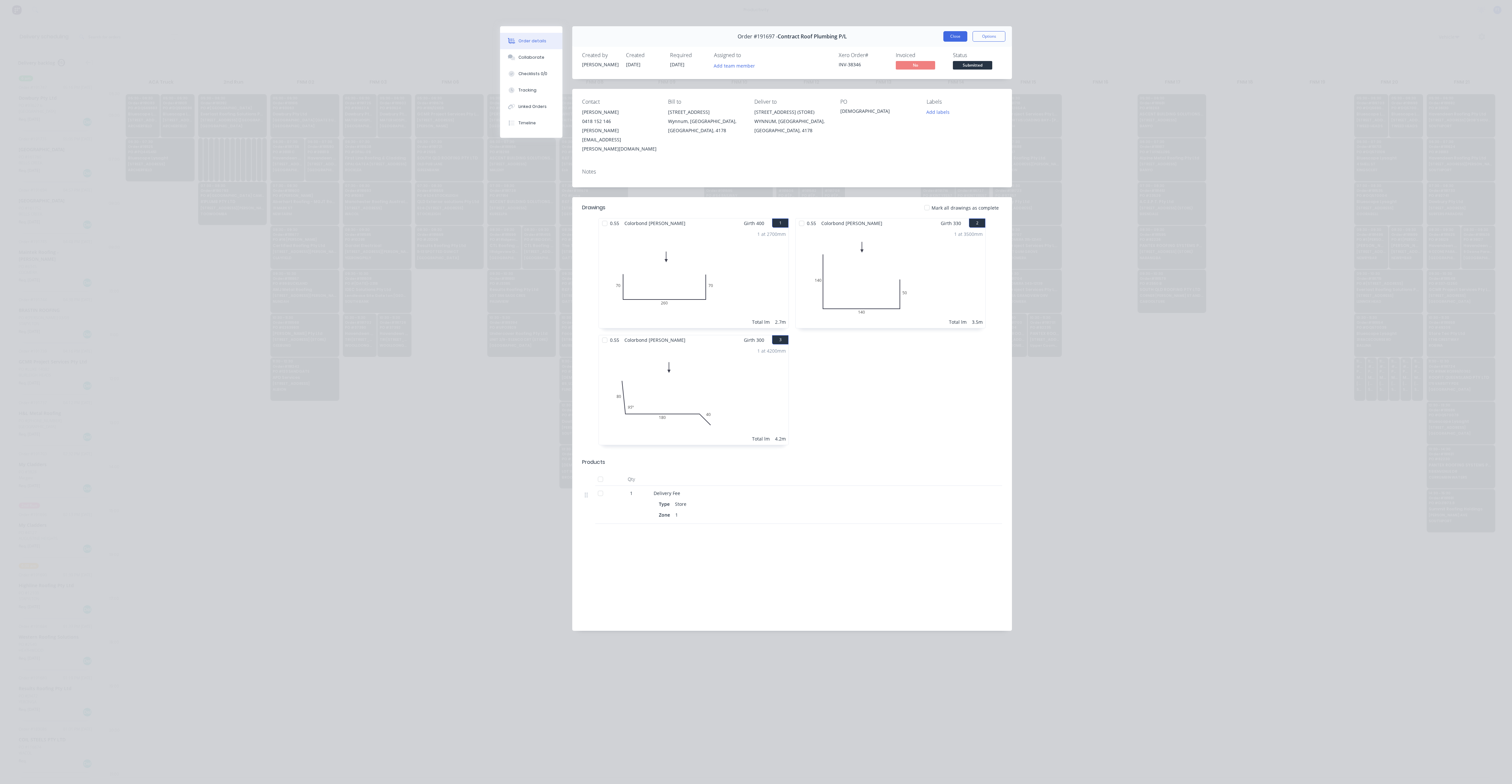
click at [953, 39] on button "Close" at bounding box center [955, 36] width 24 height 11
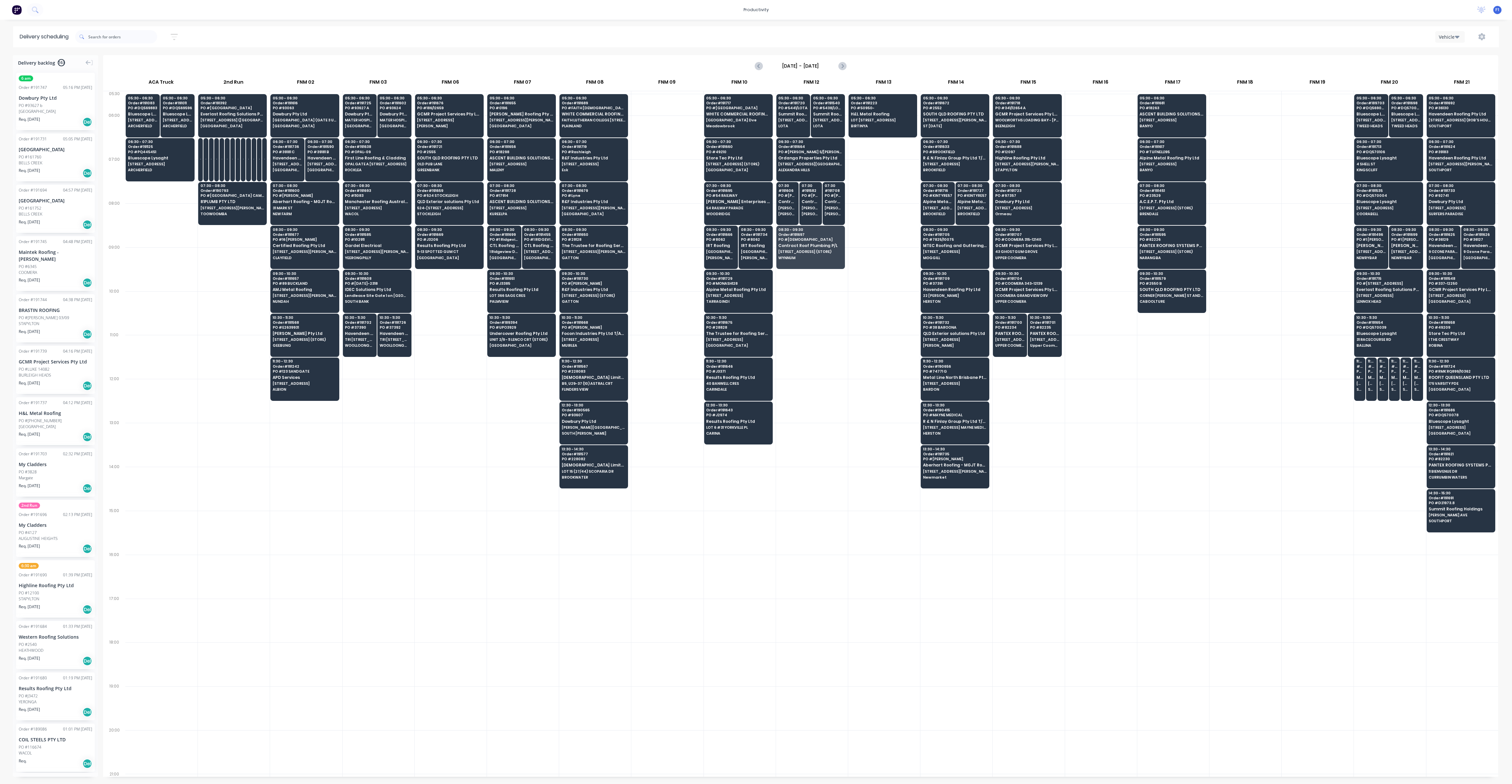
click at [881, 228] on div at bounding box center [884, 225] width 72 height 44
click at [875, 114] on span "H&L Metal Roofing" at bounding box center [883, 114] width 63 height 4
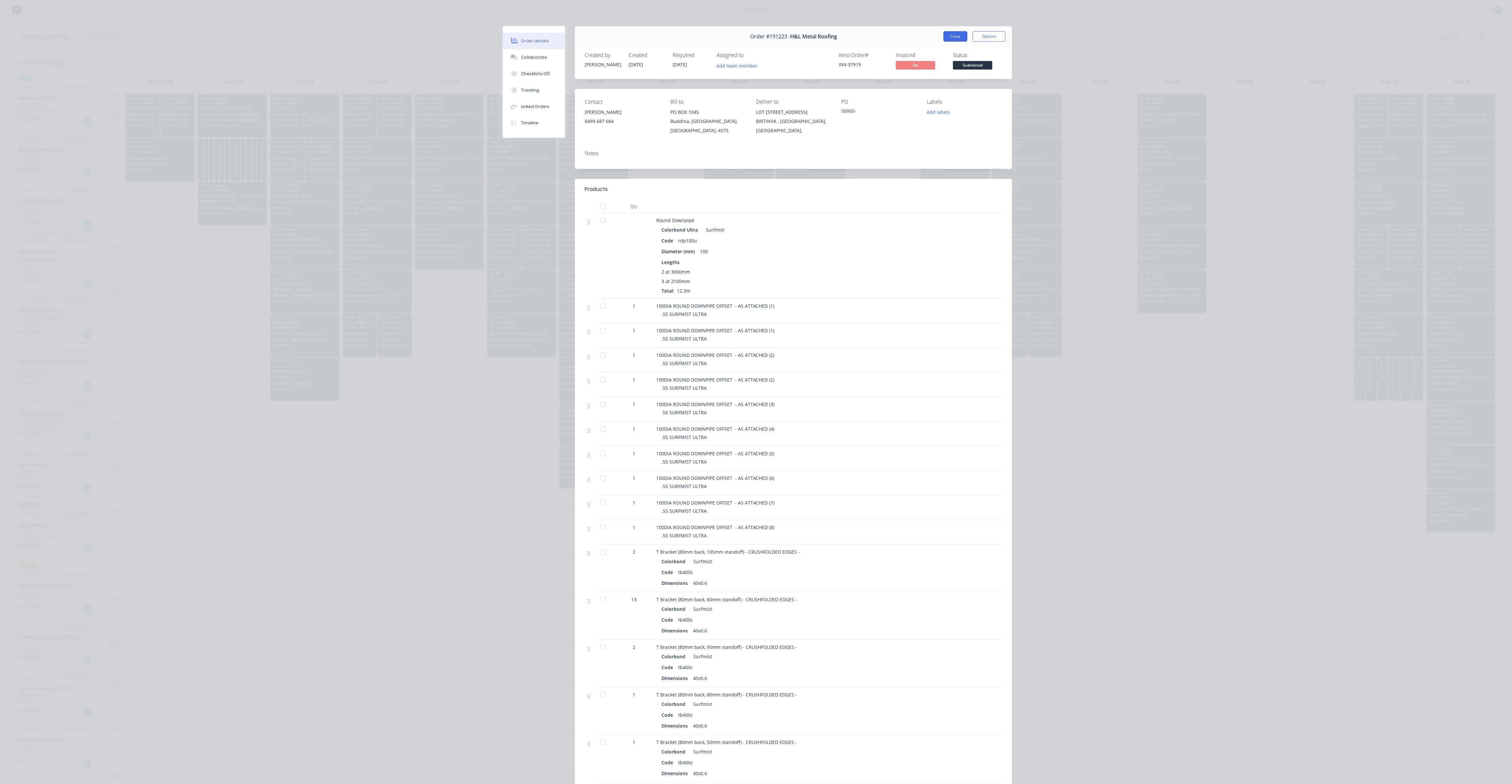
click at [950, 39] on button "Close" at bounding box center [955, 36] width 24 height 11
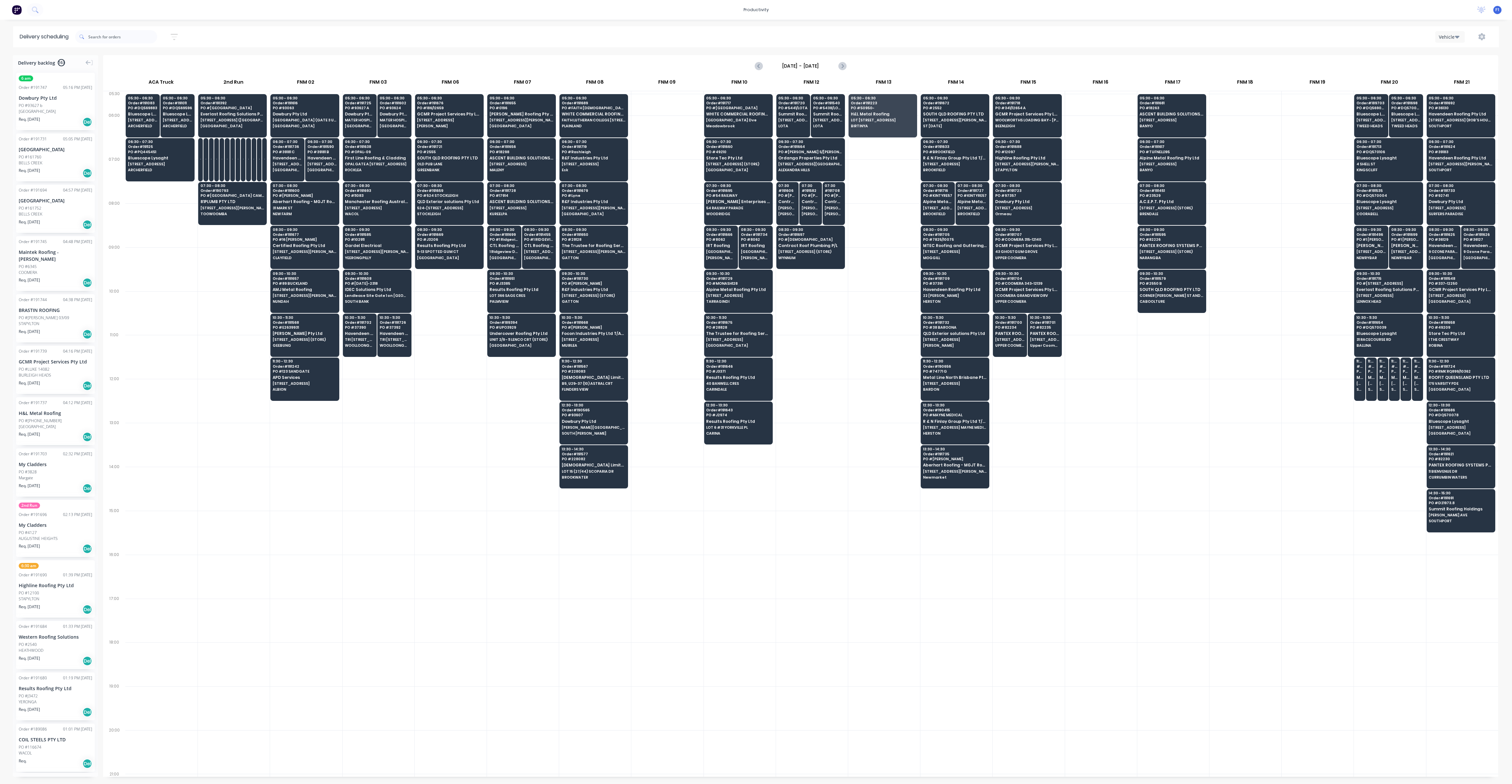
click at [1145, 386] on div at bounding box center [1173, 401] width 72 height 44
